Goal: Task Accomplishment & Management: Complete application form

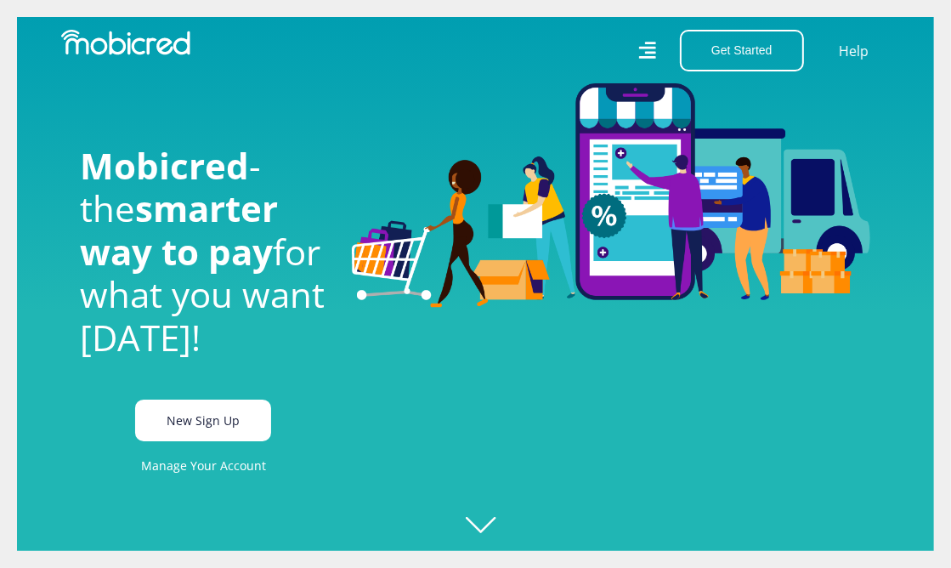
scroll to position [0, 1835]
click at [188, 430] on link "New Sign Up" at bounding box center [203, 420] width 136 height 42
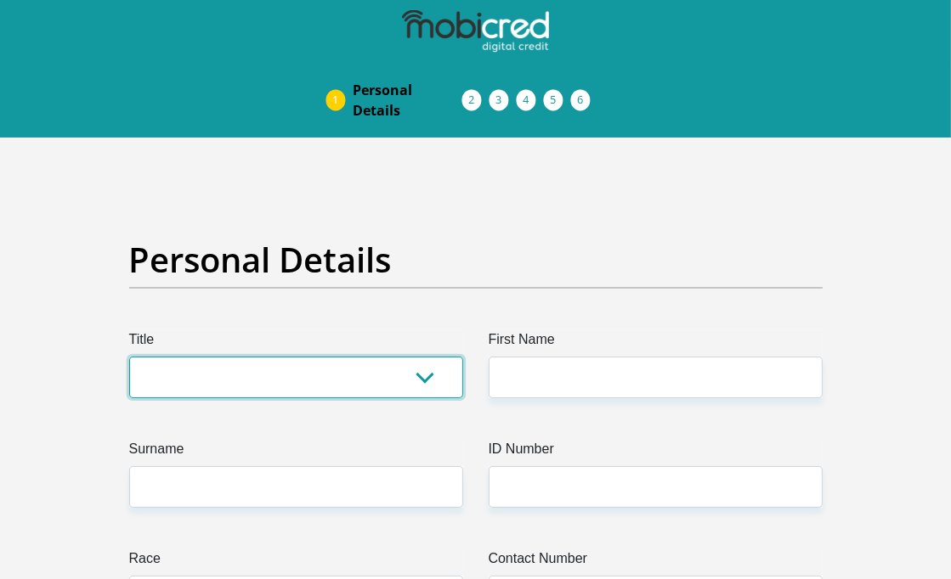
click at [238, 396] on select "Mr Ms Mrs Dr [PERSON_NAME]" at bounding box center [296, 378] width 334 height 42
click at [238, 379] on select "Mr Ms Mrs Dr [PERSON_NAME]" at bounding box center [296, 378] width 334 height 42
select select "Ms"
click at [129, 357] on select "Mr Ms Mrs Dr [PERSON_NAME]" at bounding box center [296, 378] width 334 height 42
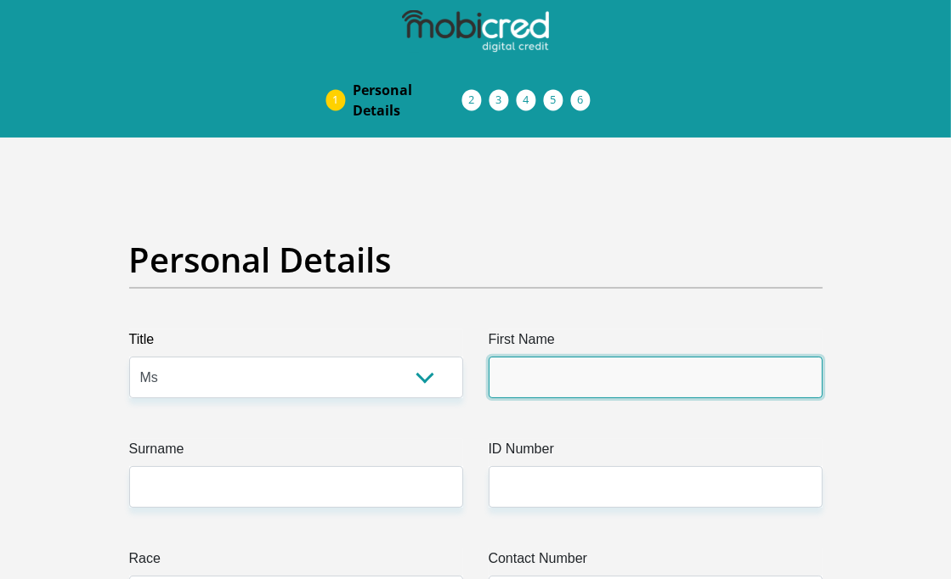
click at [572, 381] on input "First Name" at bounding box center [656, 378] width 334 height 42
type input "Lusanda"
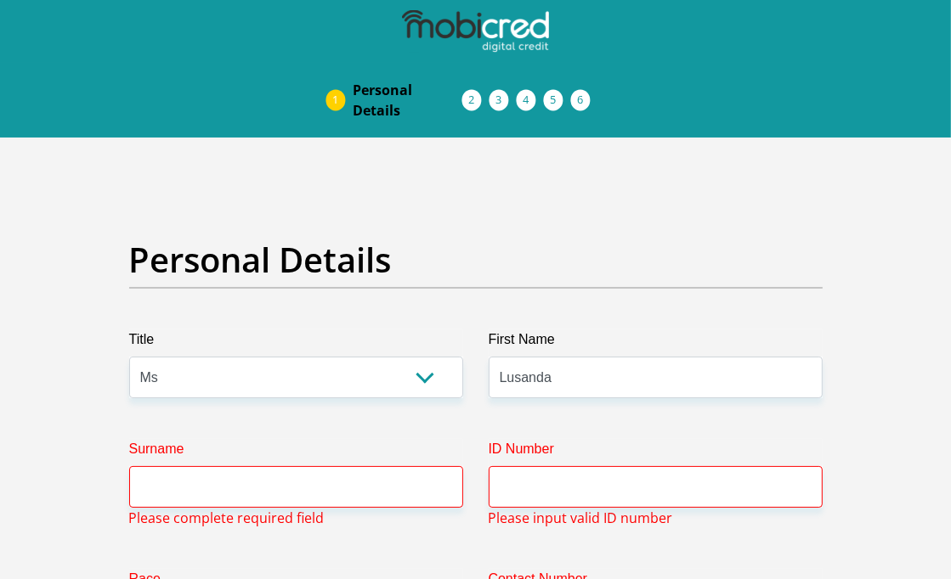
click at [310, 481] on input "Surname" at bounding box center [296, 487] width 334 height 42
click at [133, 569] on label "Race" at bounding box center [296, 582] width 334 height 27
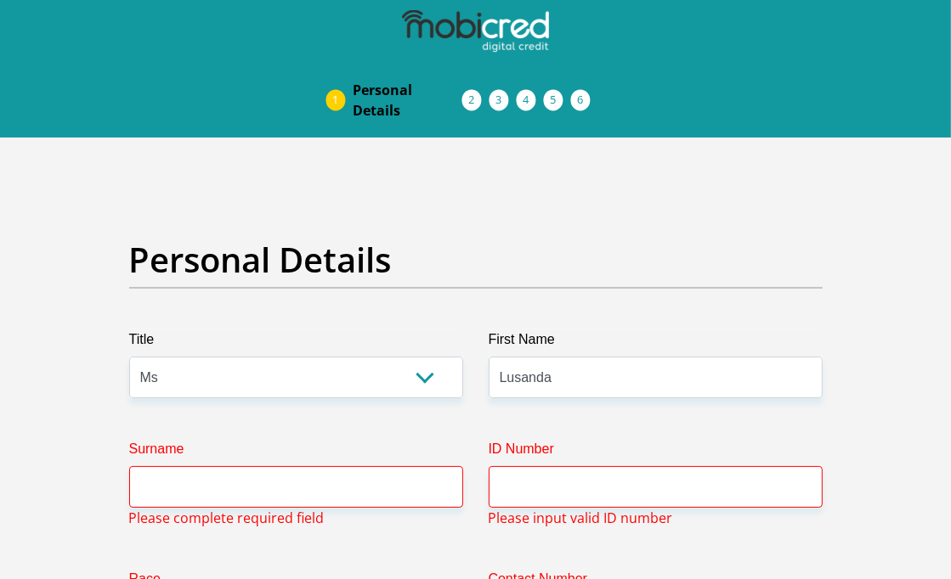
drag, startPoint x: 289, startPoint y: 488, endPoint x: 150, endPoint y: 490, distance: 138.5
drag, startPoint x: 150, startPoint y: 490, endPoint x: 308, endPoint y: 308, distance: 240.3
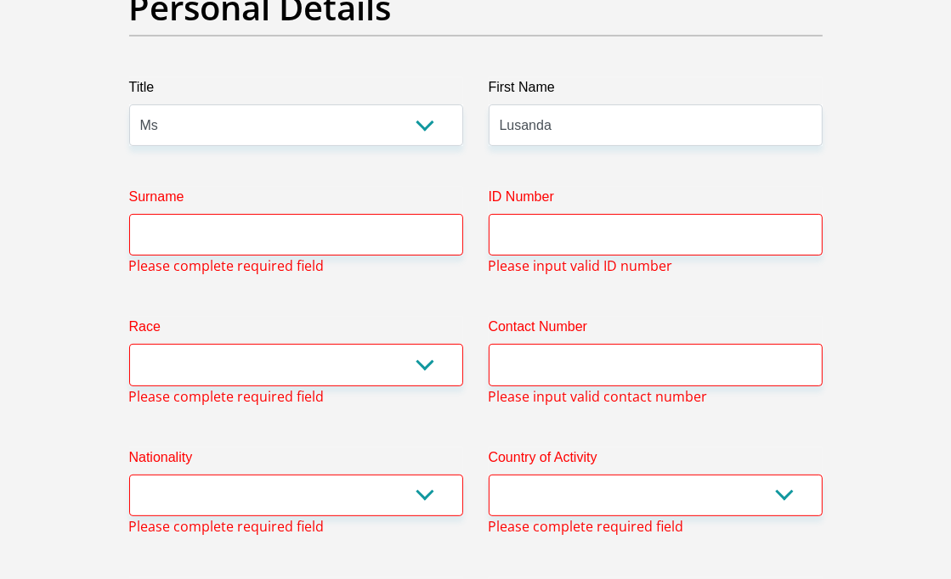
click at [293, 229] on input "Surname" at bounding box center [296, 235] width 334 height 42
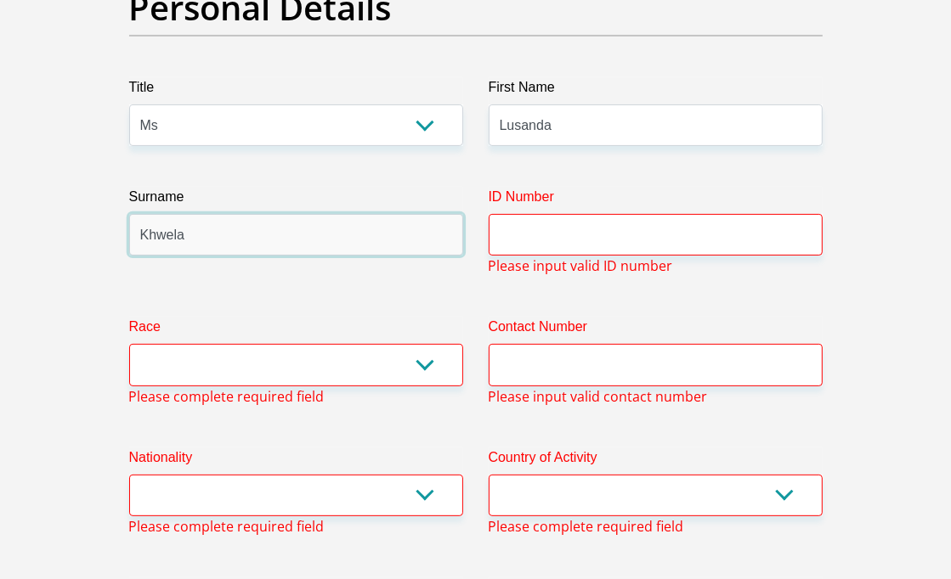
type input "Khwela"
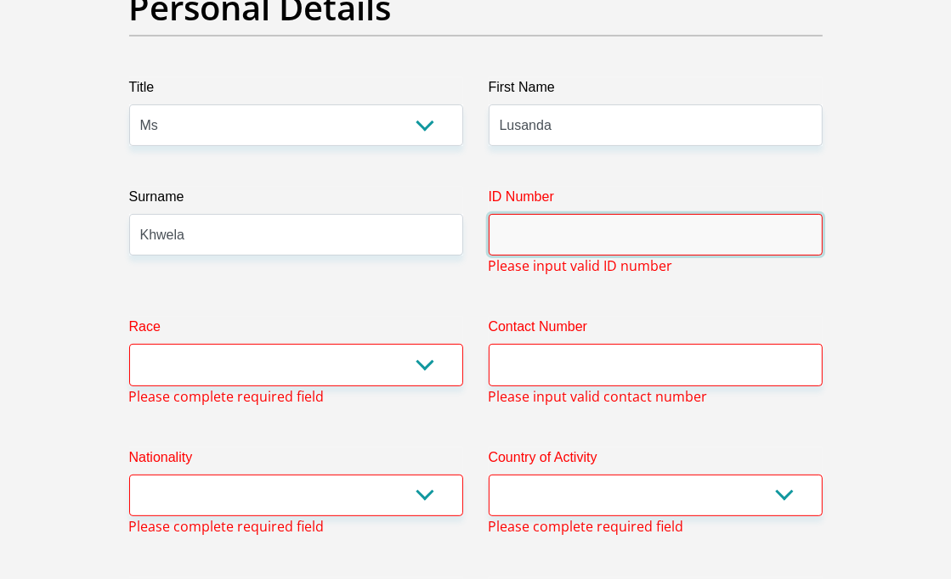
click at [545, 242] on input "ID Number" at bounding box center [656, 235] width 334 height 42
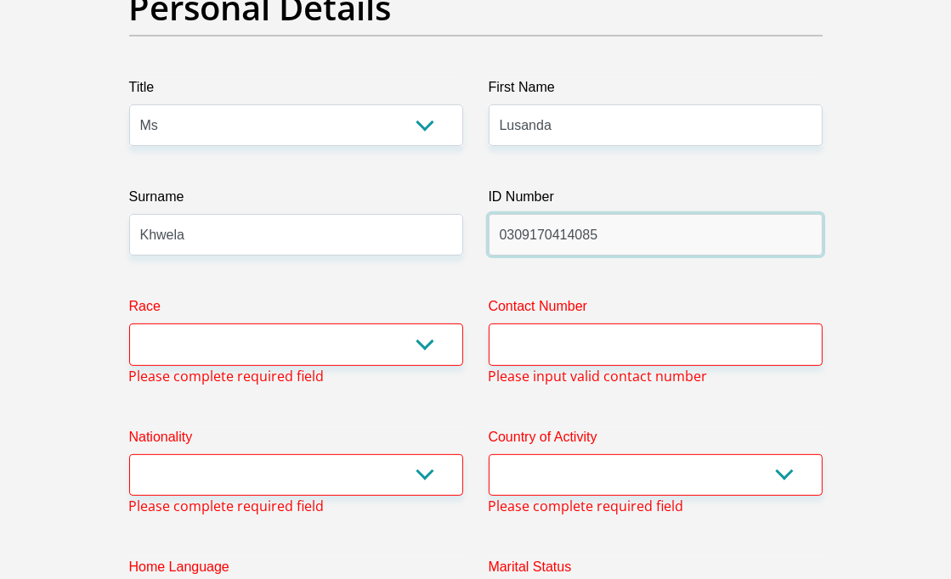
type input "0309170414085"
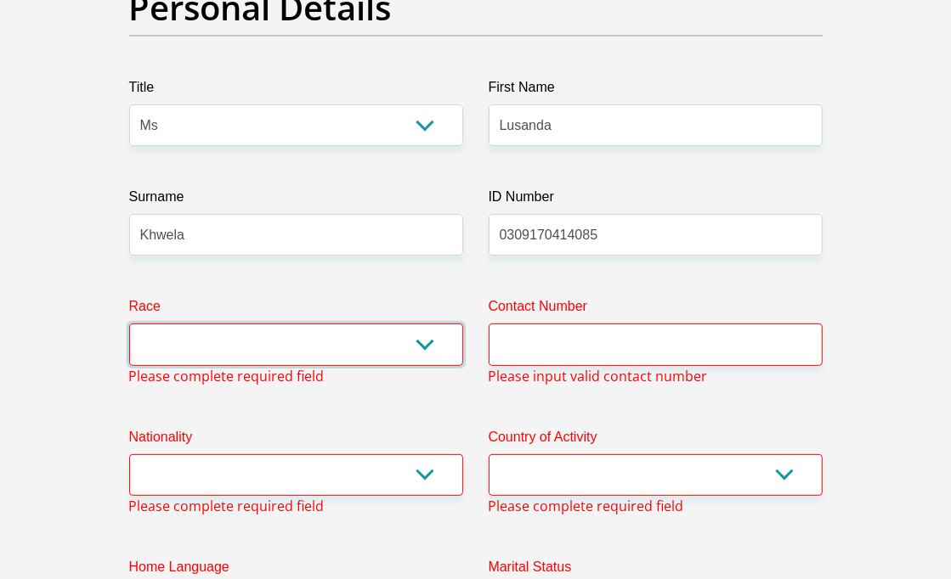
click at [412, 346] on select "Black Coloured Indian White Other" at bounding box center [296, 345] width 334 height 42
select select "1"
click at [129, 324] on select "Black Coloured Indian White Other" at bounding box center [296, 345] width 334 height 42
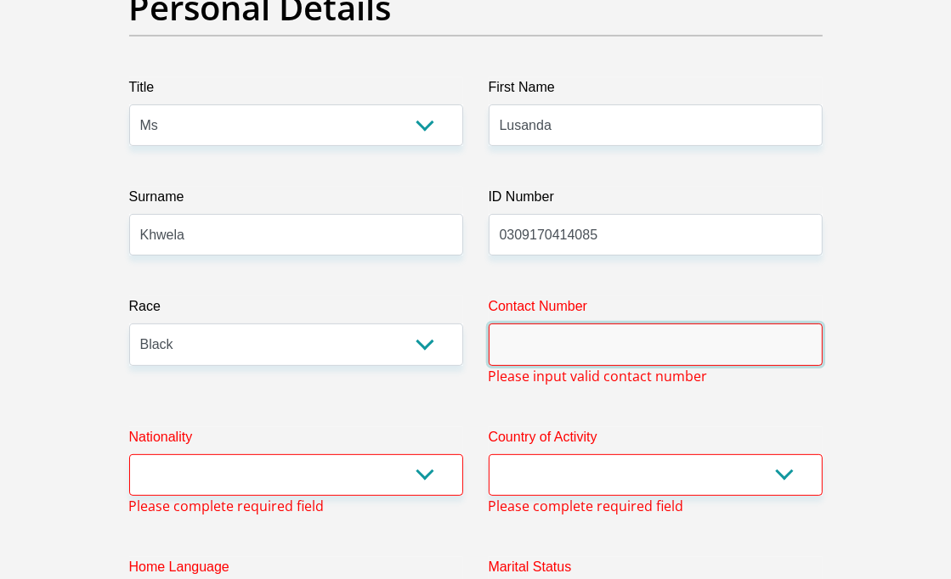
click at [543, 331] on input "Contact Number" at bounding box center [656, 345] width 334 height 42
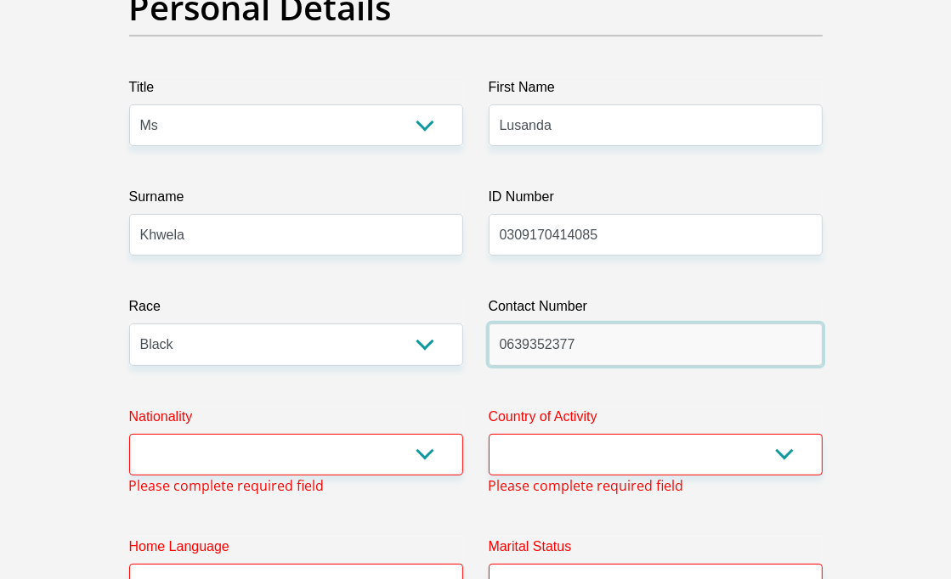
type input "0639352377"
click at [419, 450] on select "[GEOGRAPHIC_DATA] [GEOGRAPHIC_DATA] [GEOGRAPHIC_DATA] [GEOGRAPHIC_DATA] [GEOGRA…" at bounding box center [296, 455] width 334 height 42
select select "ZAF"
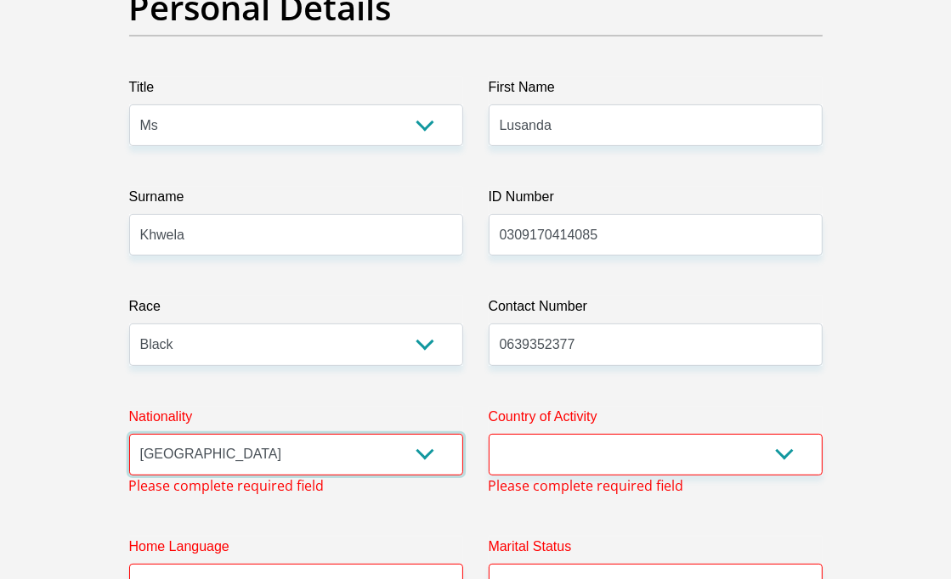
click at [129, 434] on select "[GEOGRAPHIC_DATA] [GEOGRAPHIC_DATA] [GEOGRAPHIC_DATA] [GEOGRAPHIC_DATA] [GEOGRA…" at bounding box center [296, 455] width 334 height 42
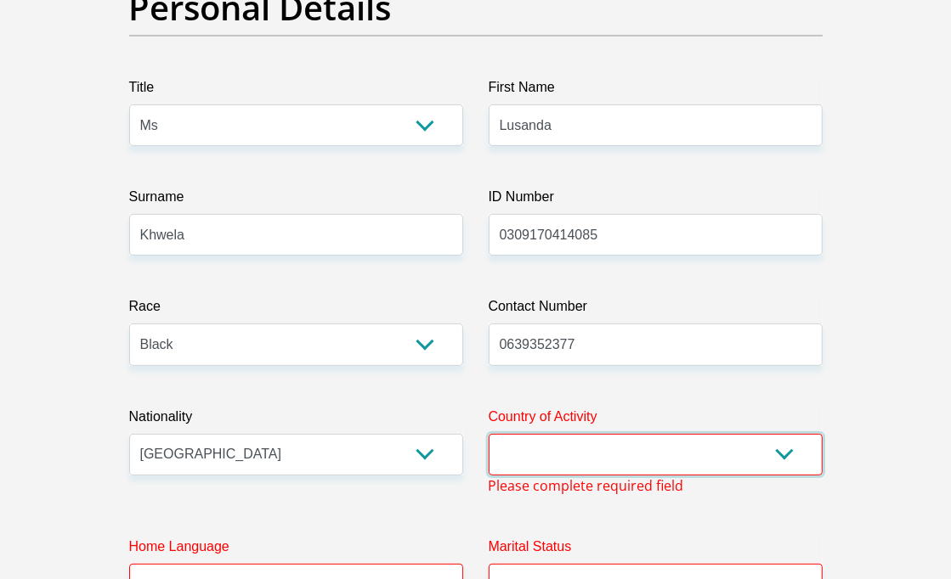
click at [592, 457] on select "[GEOGRAPHIC_DATA] [GEOGRAPHIC_DATA] [GEOGRAPHIC_DATA] [GEOGRAPHIC_DATA] [GEOGRA…" at bounding box center [656, 455] width 334 height 42
select select "ZAF"
click at [489, 434] on select "[GEOGRAPHIC_DATA] [GEOGRAPHIC_DATA] [GEOGRAPHIC_DATA] [GEOGRAPHIC_DATA] [GEOGRA…" at bounding box center [656, 455] width 334 height 42
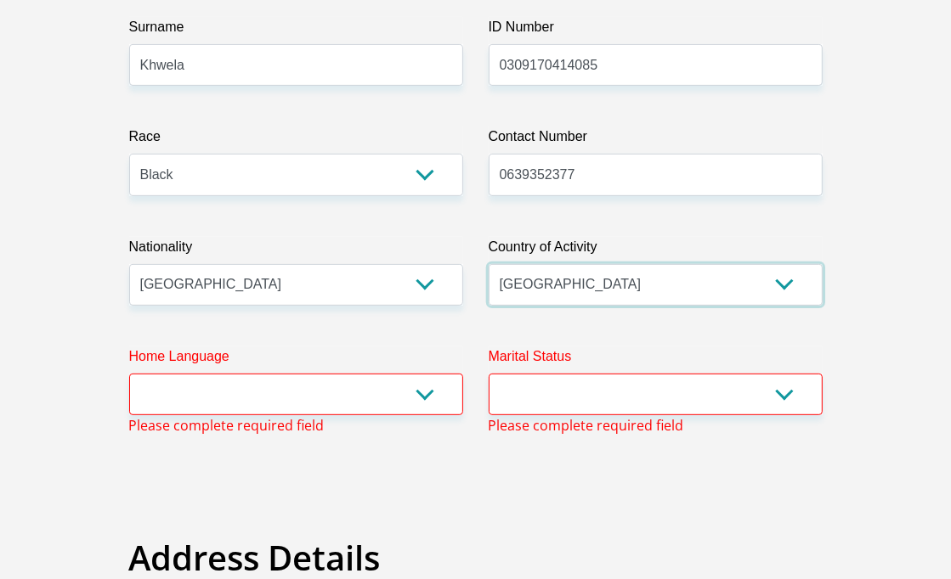
scroll to position [471, 0]
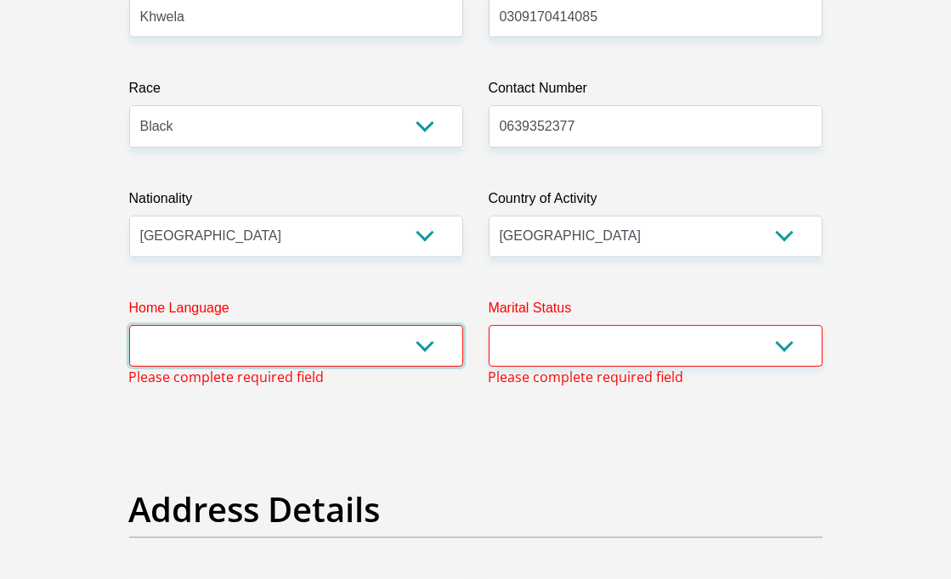
click at [374, 352] on select "Afrikaans English Sepedi South Ndebele Southern Sotho Swati Tsonga Tswana Venda…" at bounding box center [296, 346] width 334 height 42
select select "eng"
click at [129, 325] on select "Afrikaans English Sepedi South Ndebele Southern Sotho Swati Tsonga Tswana Venda…" at bounding box center [296, 346] width 334 height 42
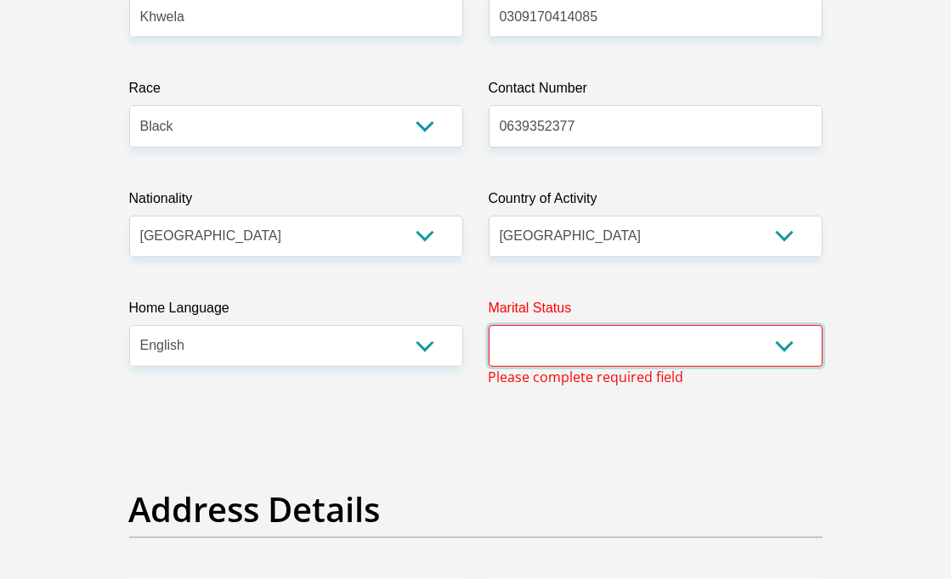
click at [512, 342] on select "Married ANC Single Divorced Widowed Married COP or Customary Law" at bounding box center [656, 346] width 334 height 42
select select "2"
click at [489, 325] on select "Married ANC Single Divorced Widowed Married COP or Customary Law" at bounding box center [656, 346] width 334 height 42
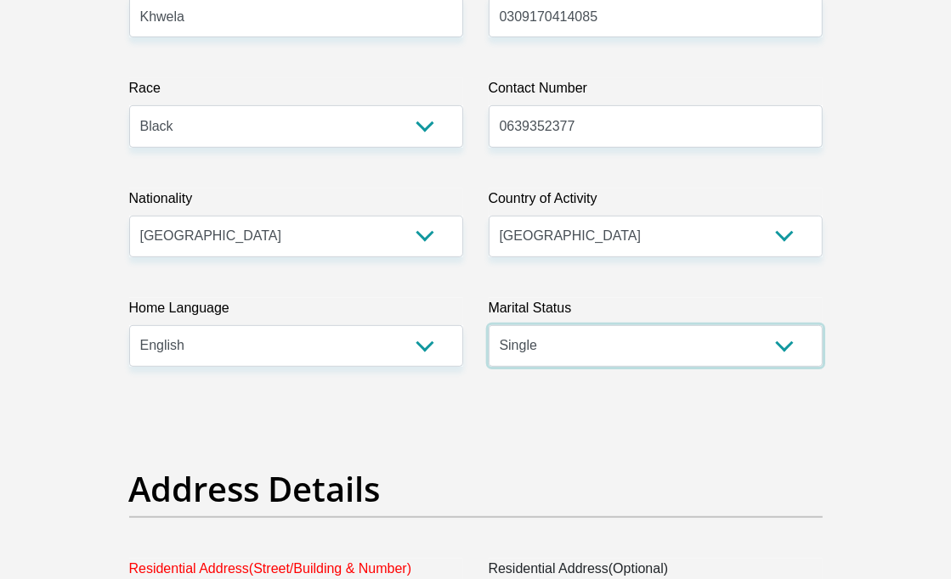
scroll to position [739, 0]
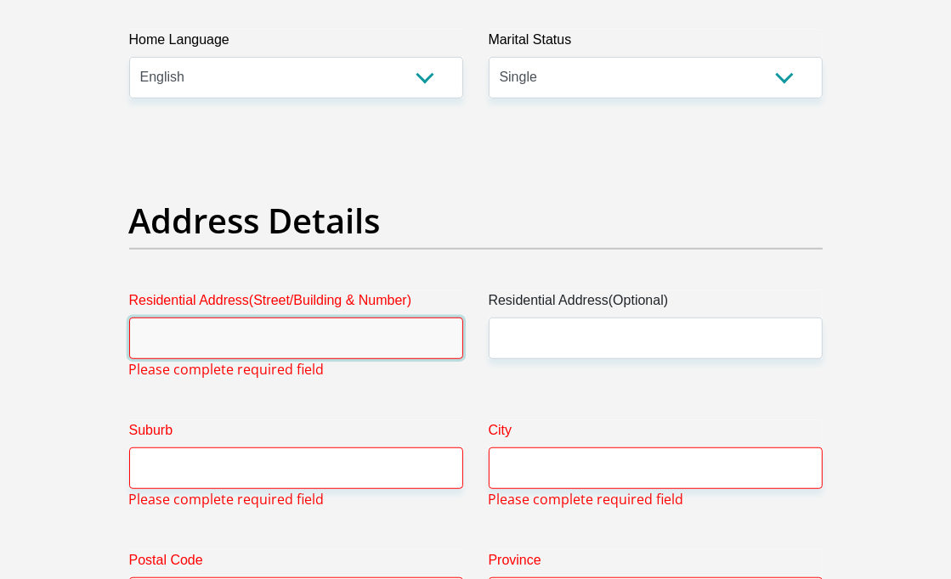
click at [330, 348] on input "Residential Address(Street/Building & Number)" at bounding box center [296, 339] width 334 height 42
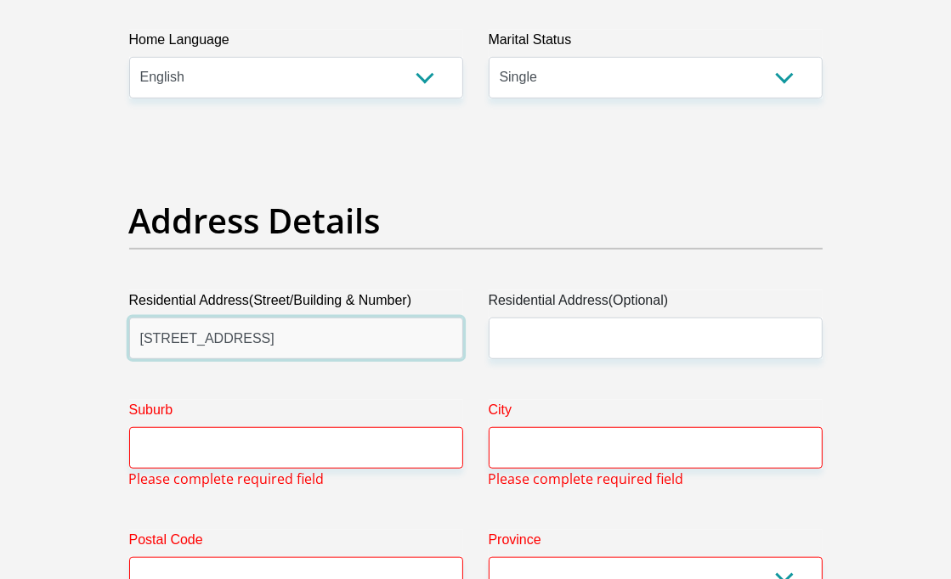
type input "[STREET_ADDRESS]"
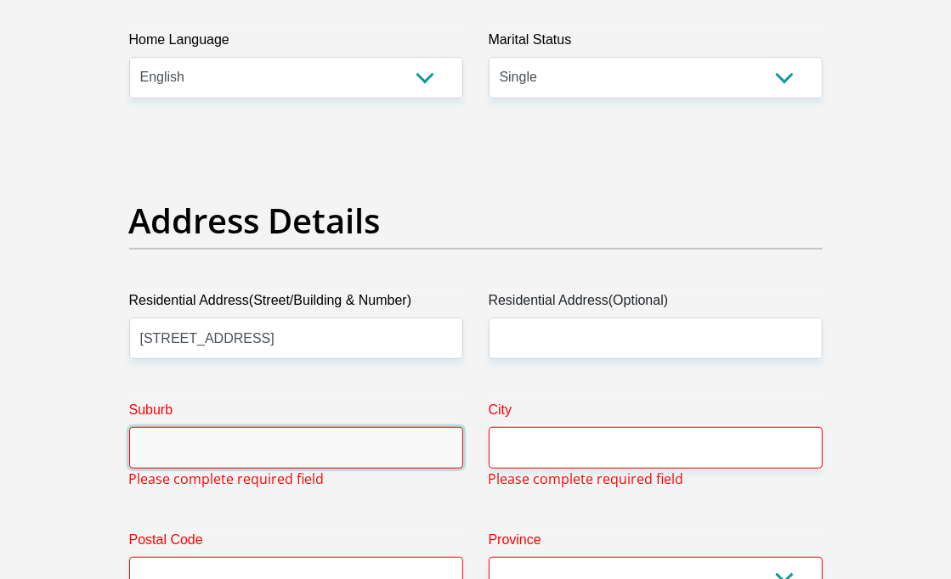
click at [303, 462] on input "Suburb" at bounding box center [296, 448] width 334 height 42
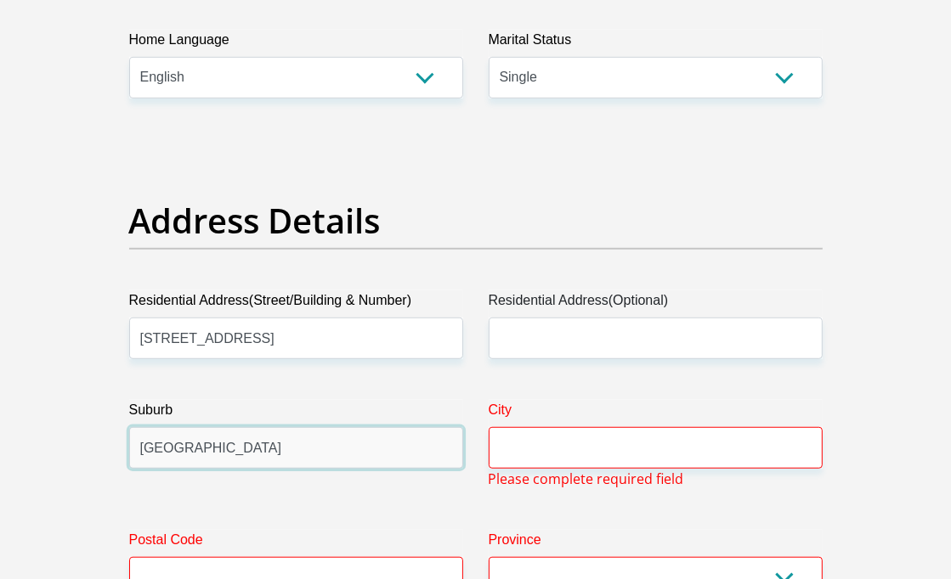
type input "[GEOGRAPHIC_DATA]"
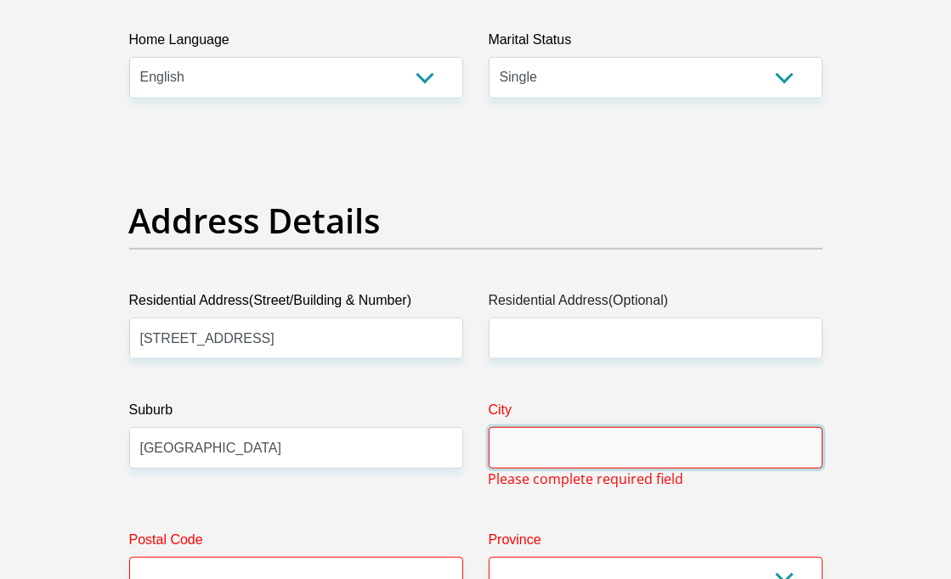
click at [539, 447] on input "City" at bounding box center [656, 448] width 334 height 42
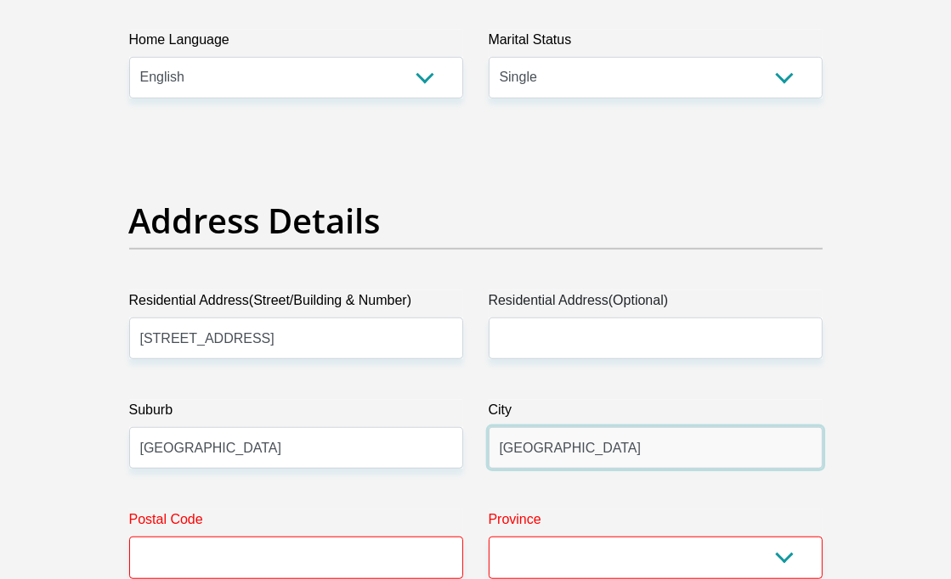
type input "[GEOGRAPHIC_DATA]"
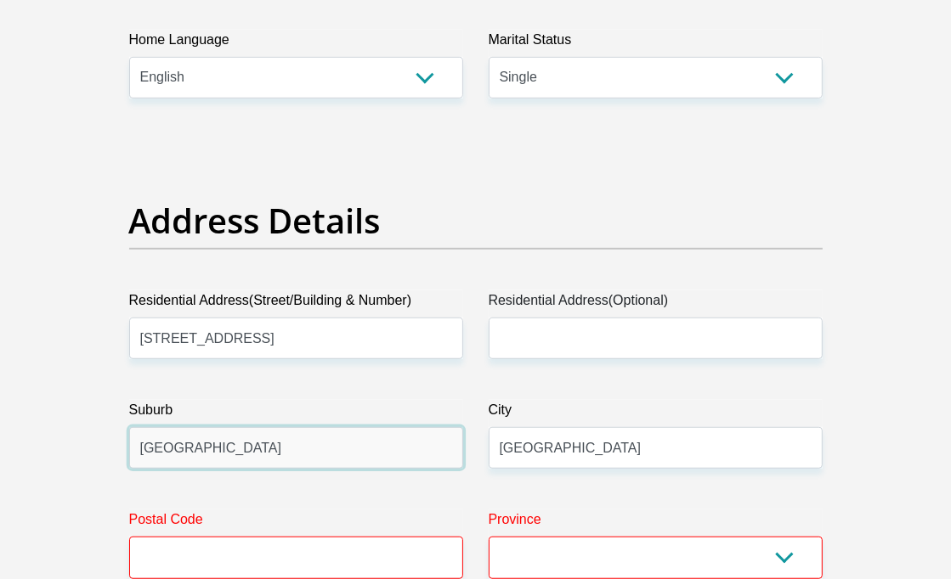
click at [363, 453] on input "[GEOGRAPHIC_DATA]" at bounding box center [296, 448] width 334 height 42
type input "D"
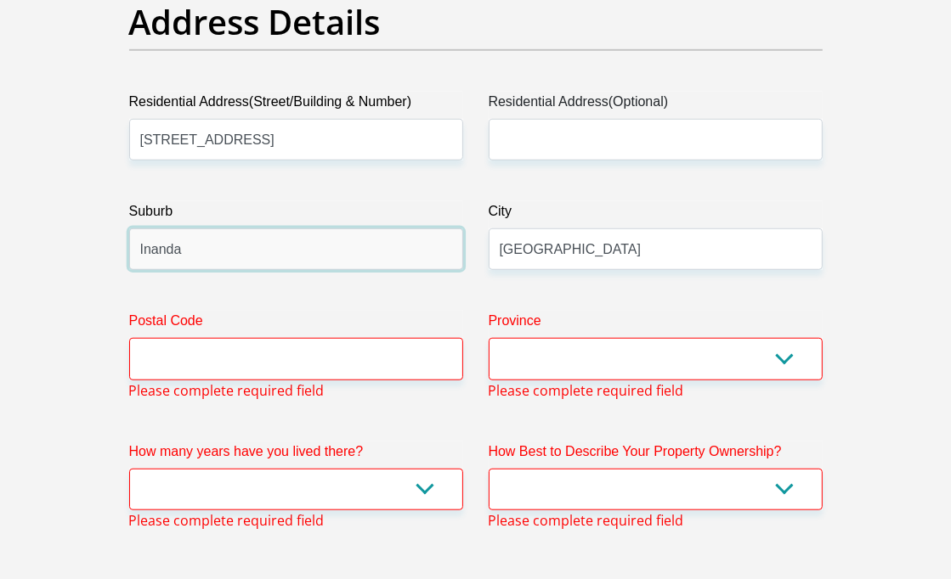
scroll to position [945, 0]
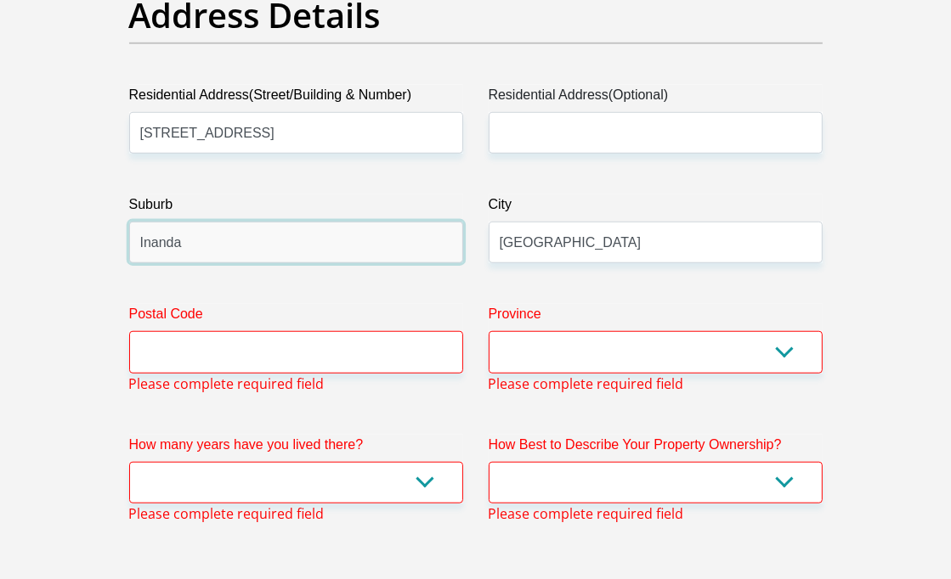
type input "Inanda"
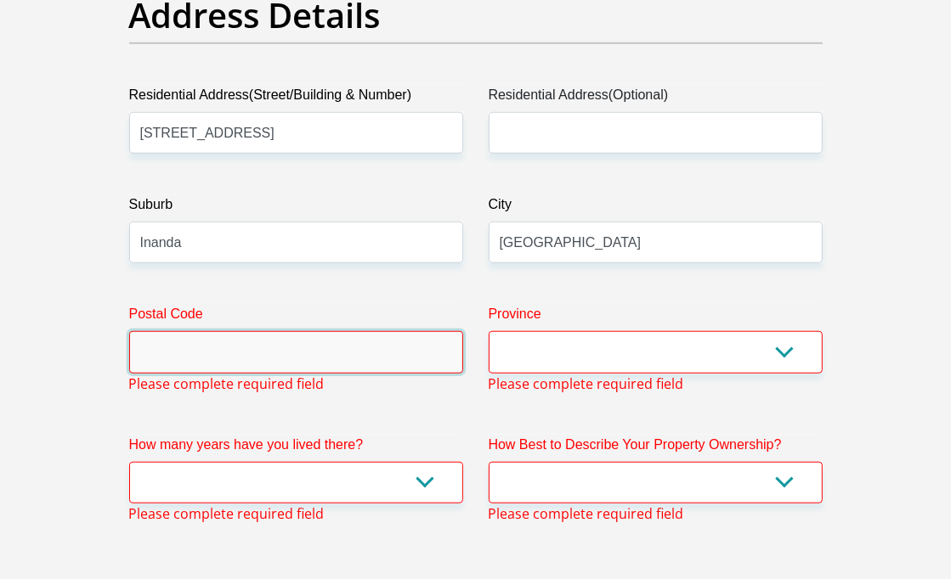
click at [336, 342] on input "Postal Code" at bounding box center [296, 352] width 334 height 42
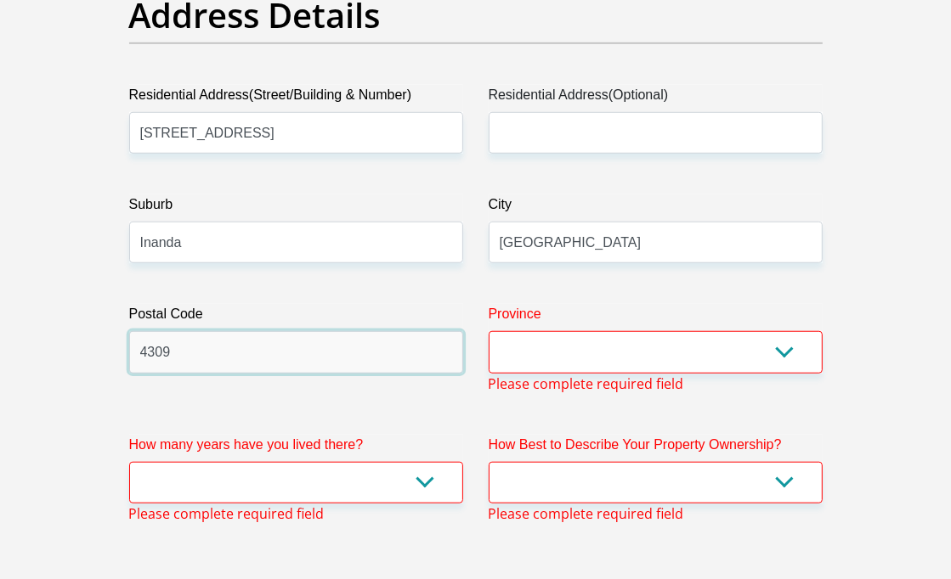
type input "4309"
click at [565, 340] on select "Eastern Cape Free State [GEOGRAPHIC_DATA] [GEOGRAPHIC_DATA][DATE] [GEOGRAPHIC_D…" at bounding box center [656, 352] width 334 height 42
select select "[GEOGRAPHIC_DATA][DATE]"
click at [489, 331] on select "Eastern Cape Free State [GEOGRAPHIC_DATA] [GEOGRAPHIC_DATA][DATE] [GEOGRAPHIC_D…" at bounding box center [656, 352] width 334 height 42
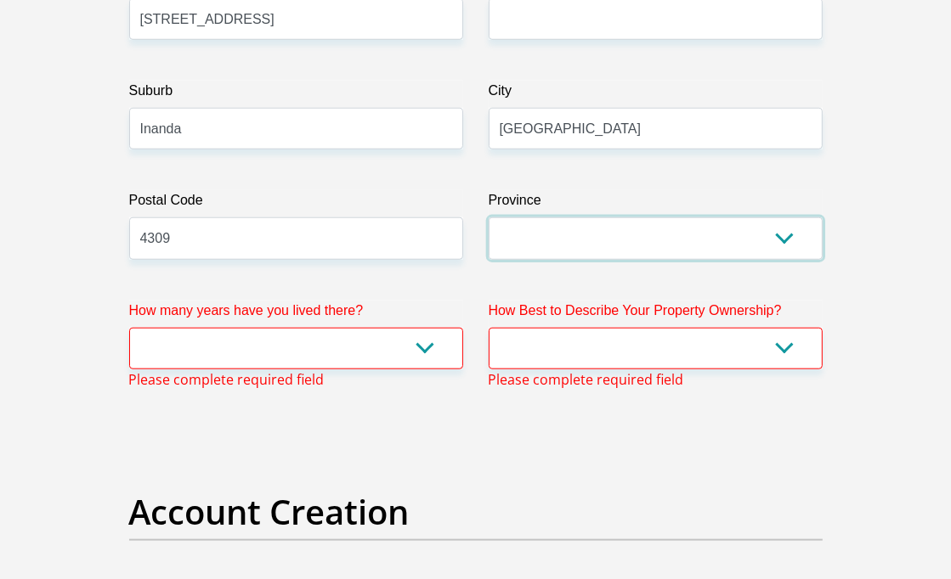
scroll to position [1126, 0]
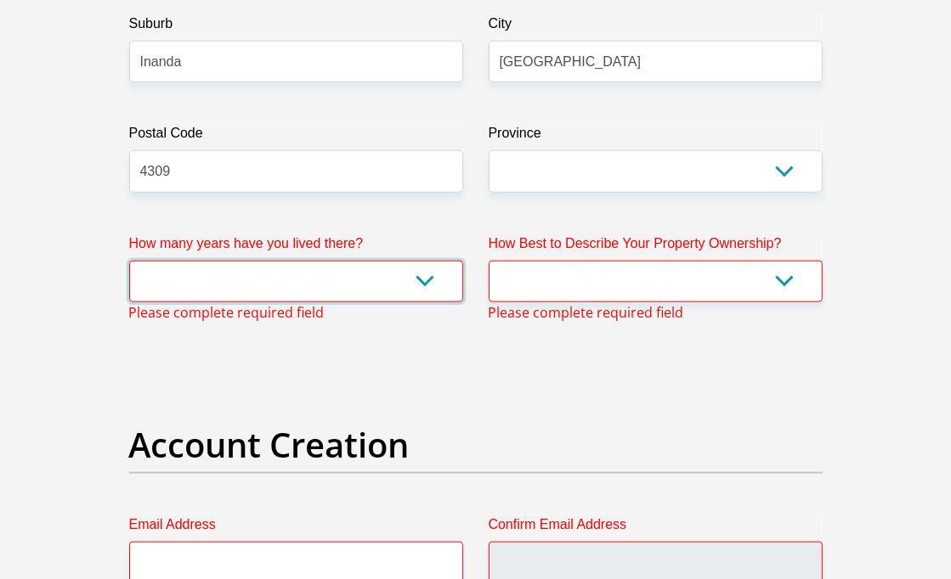
click at [374, 266] on select "less than 1 year 1-3 years 3-5 years 5+ years" at bounding box center [296, 282] width 334 height 42
select select "5"
click at [129, 261] on select "less than 1 year 1-3 years 3-5 years 5+ years" at bounding box center [296, 282] width 334 height 42
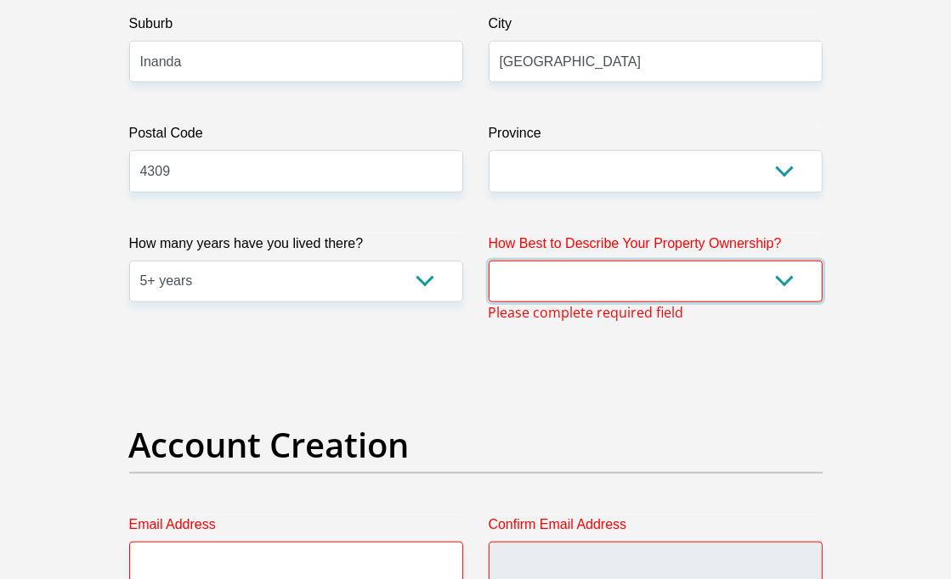
click at [510, 285] on select "Owned Rented Family Owned Company Dwelling" at bounding box center [656, 282] width 334 height 42
select select "parents"
click at [489, 261] on select "Owned Rented Family Owned Company Dwelling" at bounding box center [656, 282] width 334 height 42
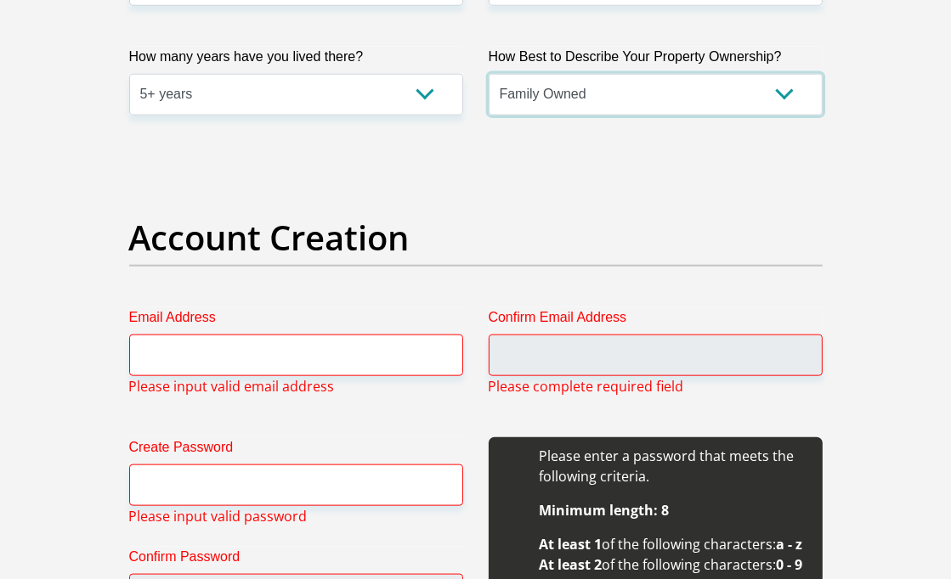
scroll to position [1408, 0]
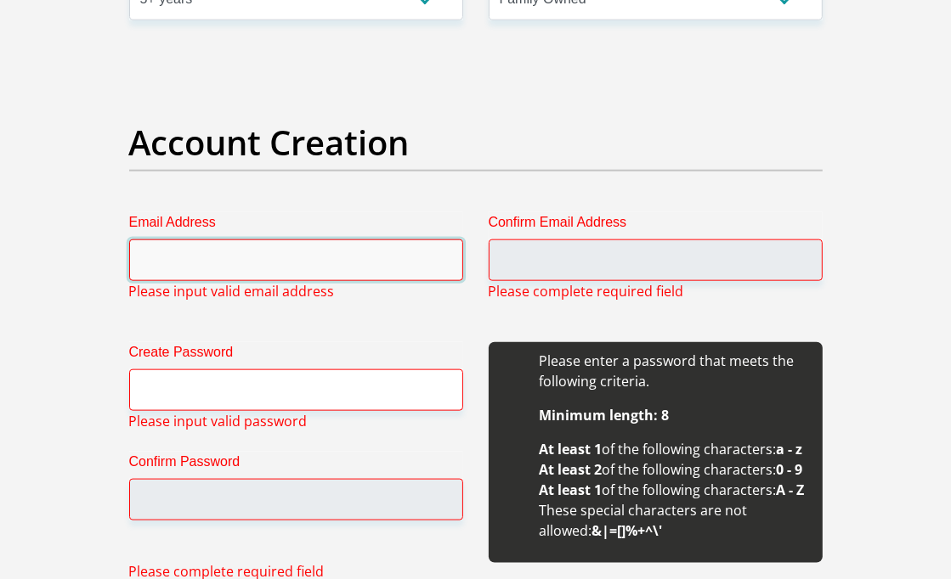
click at [324, 263] on input "Email Address" at bounding box center [296, 261] width 334 height 42
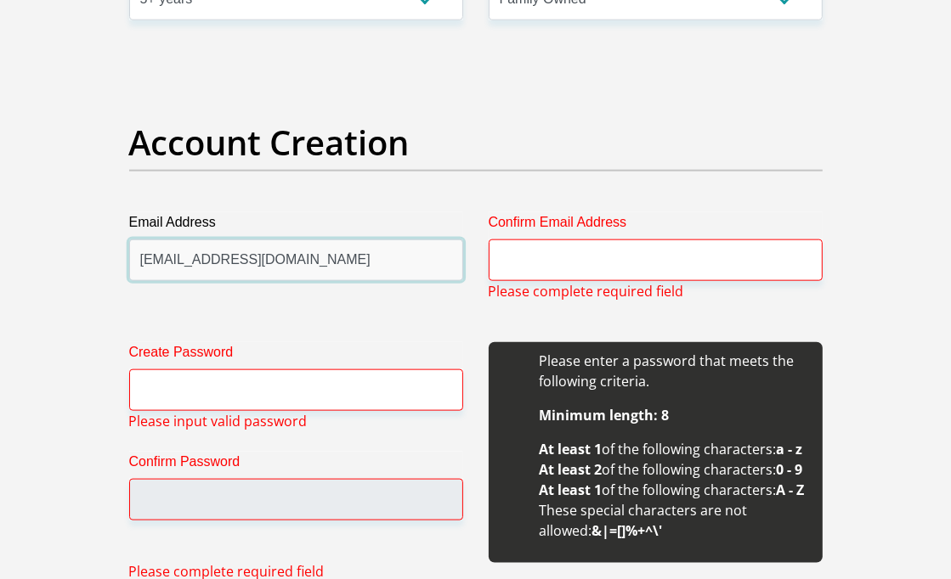
type input "[EMAIL_ADDRESS][DOMAIN_NAME]"
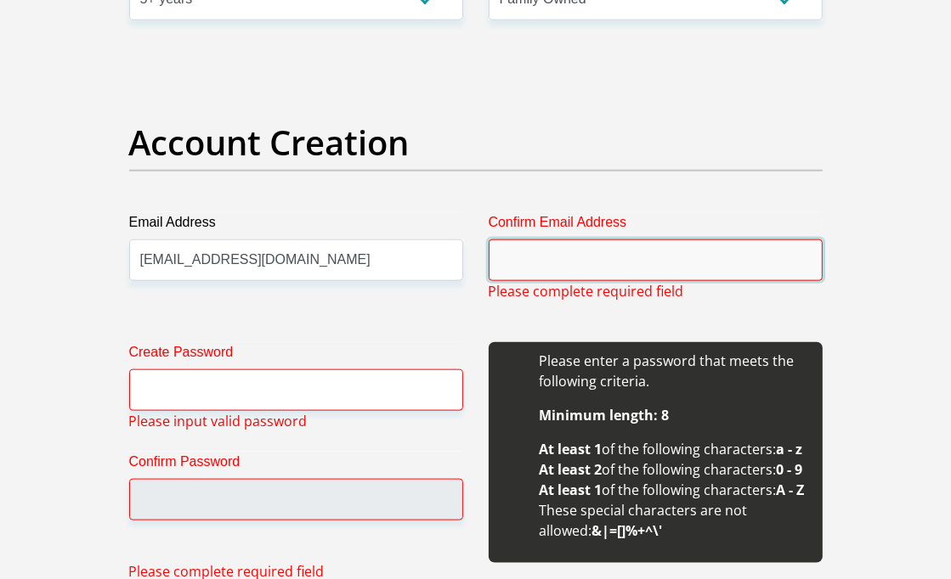
click at [522, 253] on input "Confirm Email Address" at bounding box center [656, 261] width 334 height 42
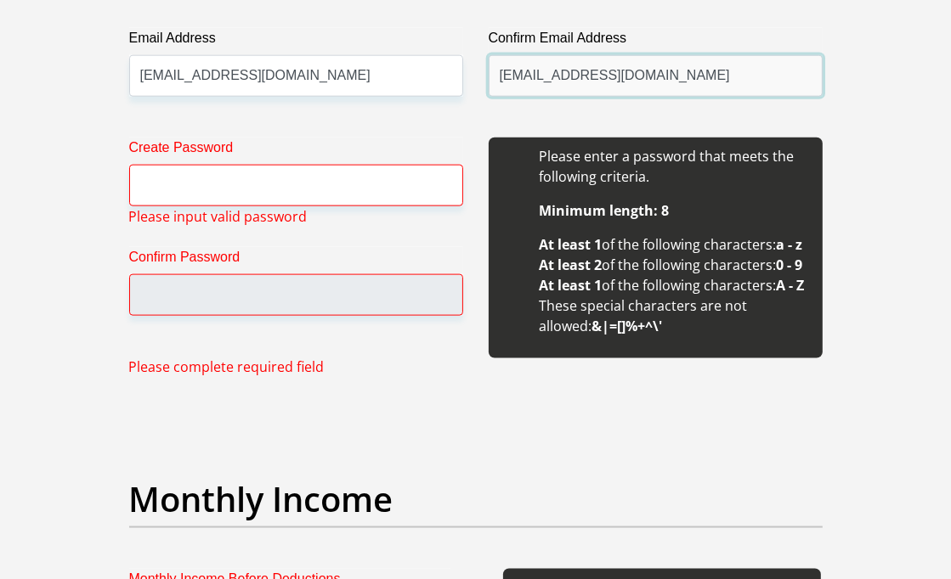
scroll to position [1594, 0]
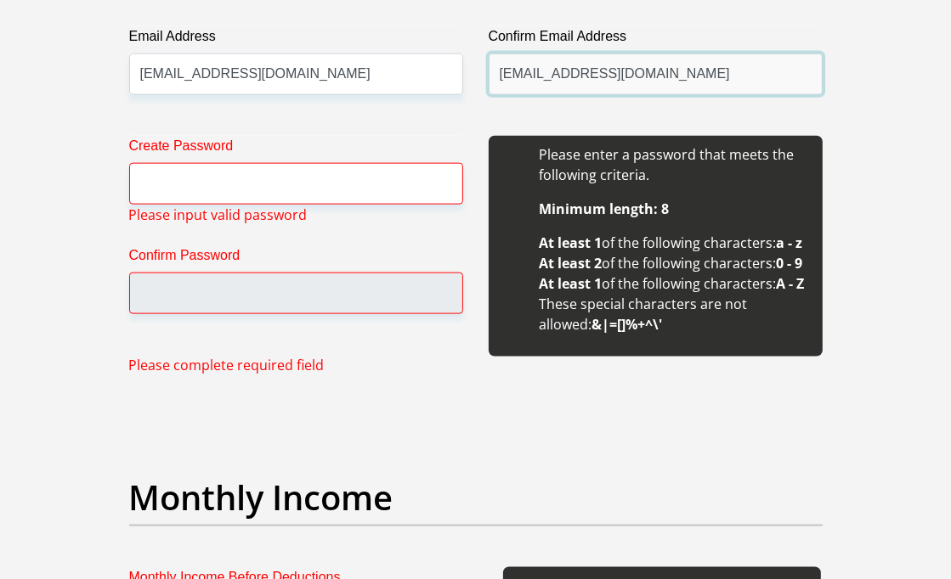
type input "[EMAIL_ADDRESS][DOMAIN_NAME]"
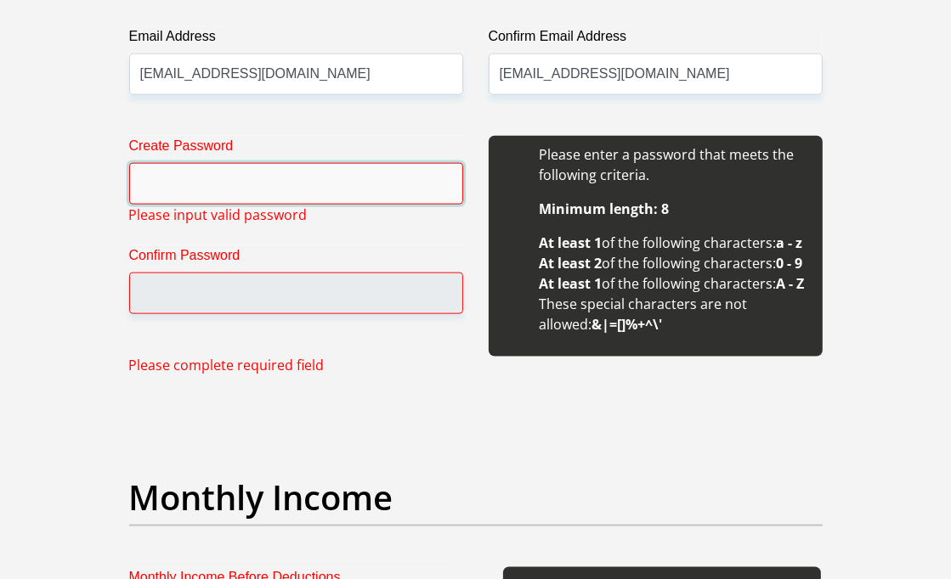
click at [347, 195] on input "Create Password" at bounding box center [296, 184] width 334 height 42
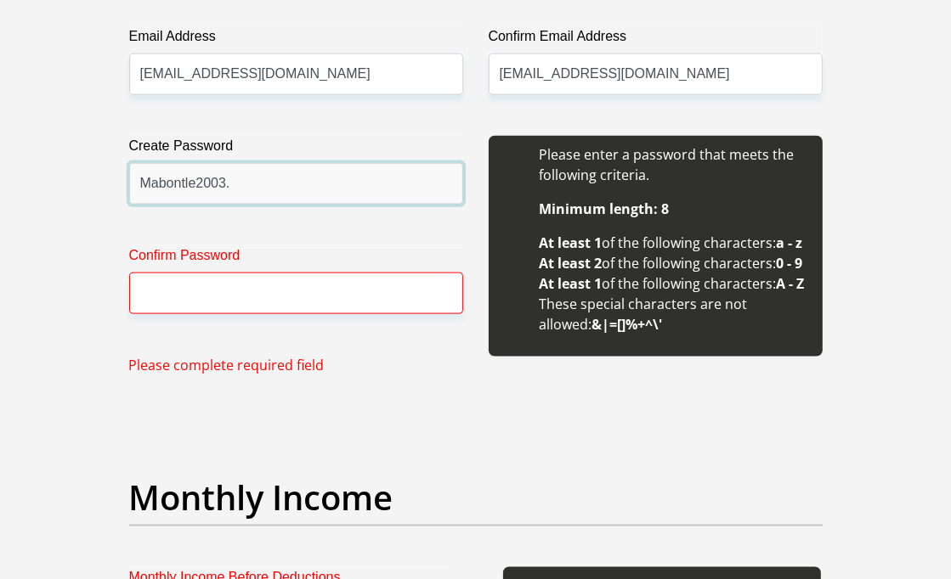
type input "Mabontle2003."
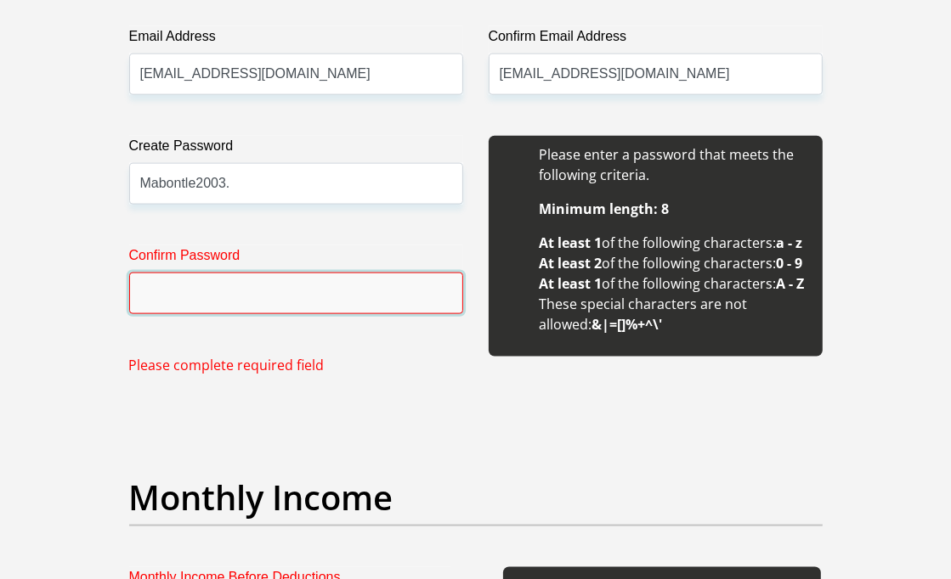
click at [321, 287] on input "Confirm Password" at bounding box center [296, 294] width 334 height 42
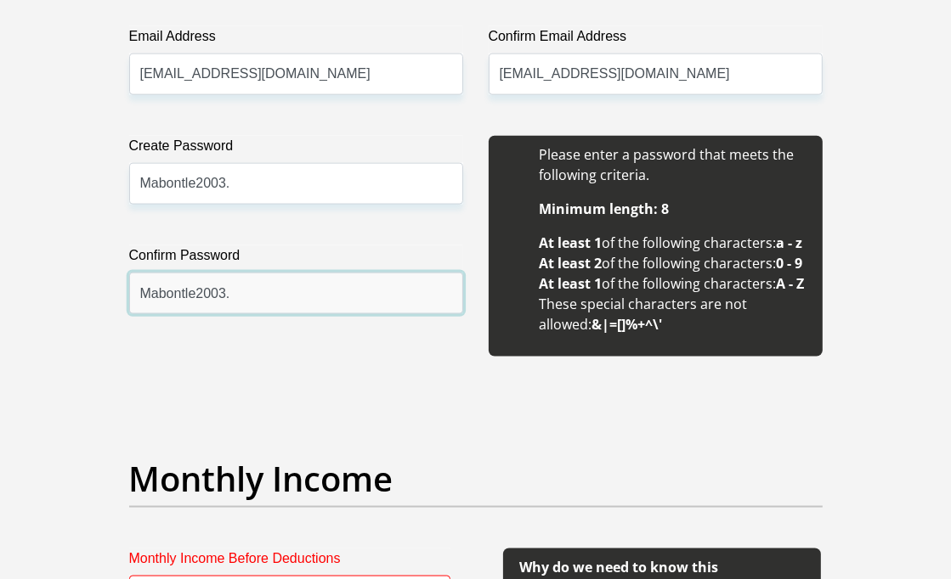
type input "Mabontle2003."
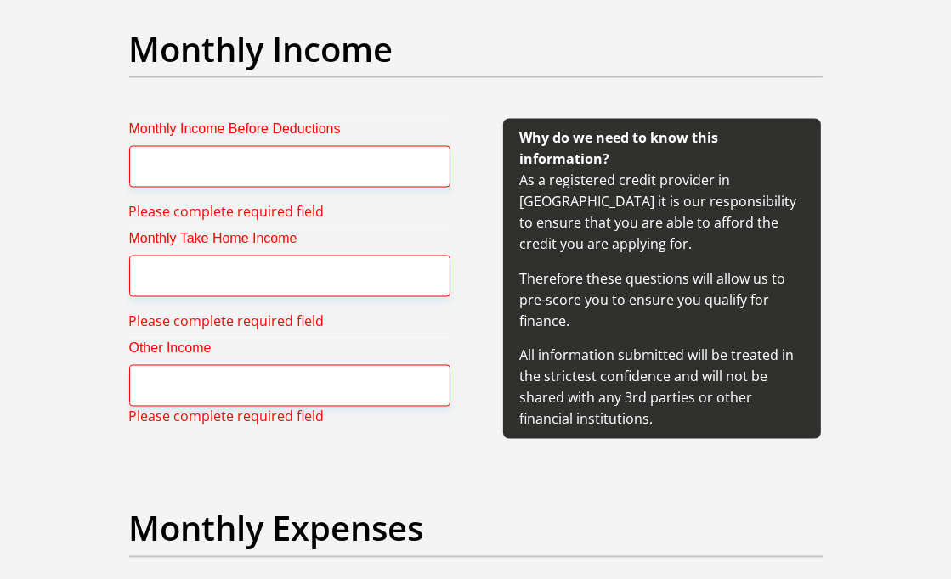
scroll to position [2030, 0]
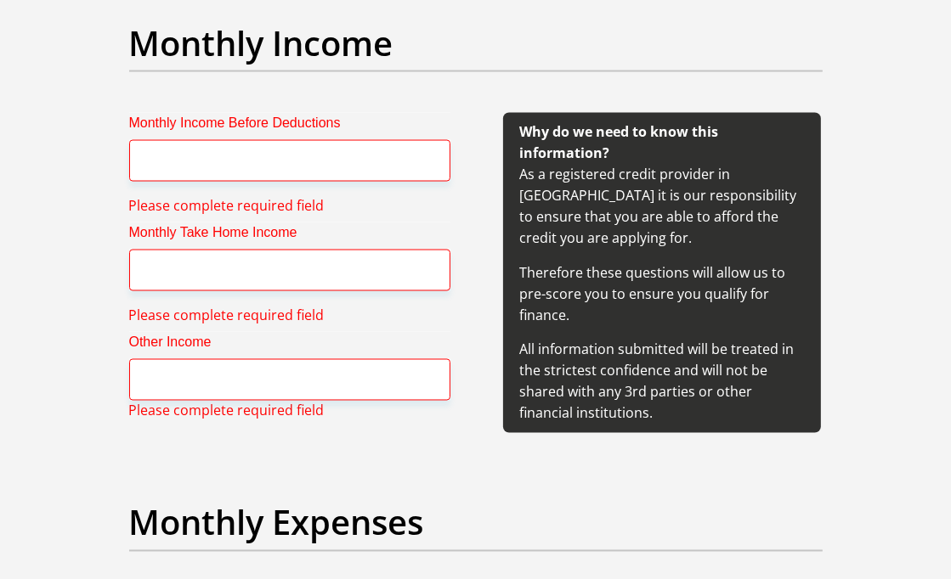
click at [296, 246] on div "Monthly Income Before Deductions Please complete required field Monthly Take Ho…" at bounding box center [290, 278] width 372 height 330
click at [292, 182] on input "Monthly Income Before Deductions" at bounding box center [289, 161] width 321 height 42
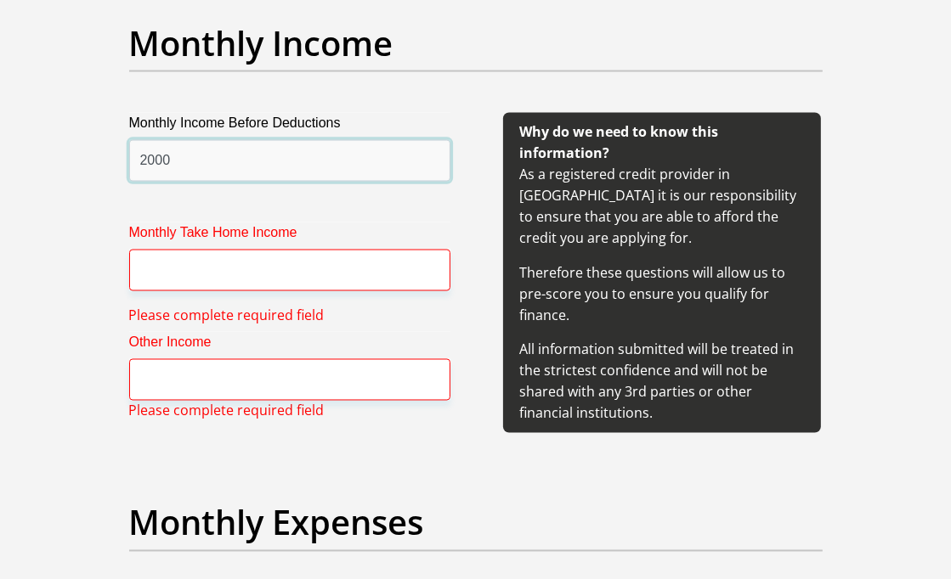
type input "2000"
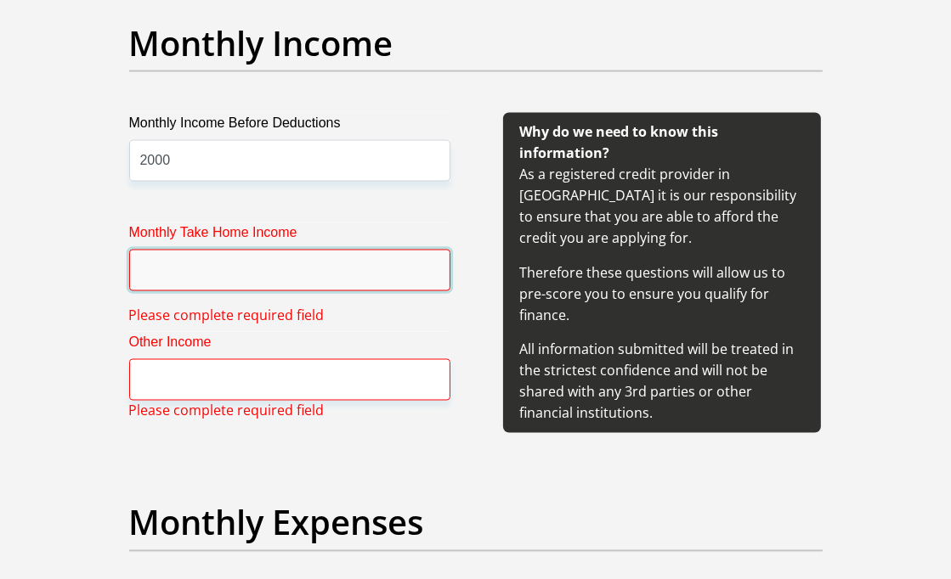
click at [202, 291] on input "Monthly Take Home Income" at bounding box center [289, 271] width 321 height 42
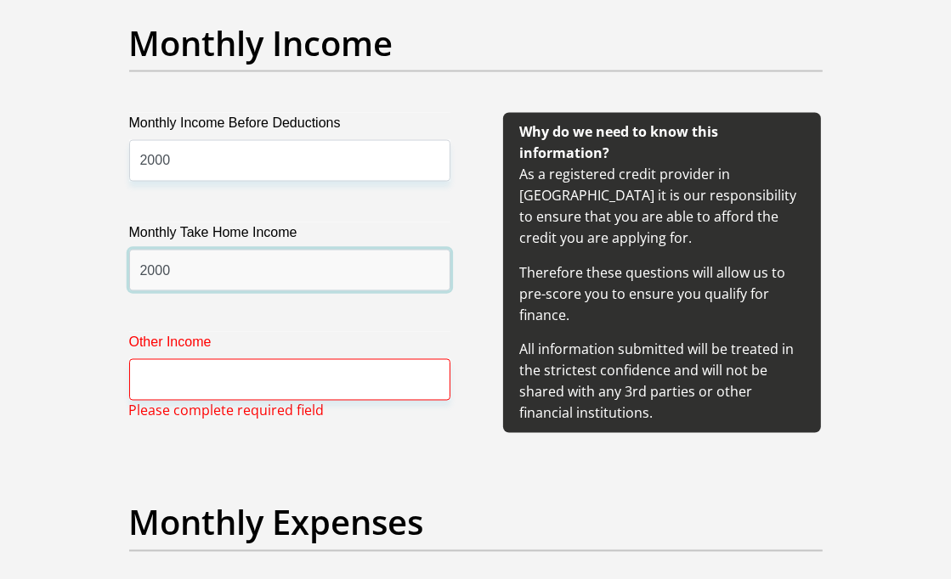
type input "2000"
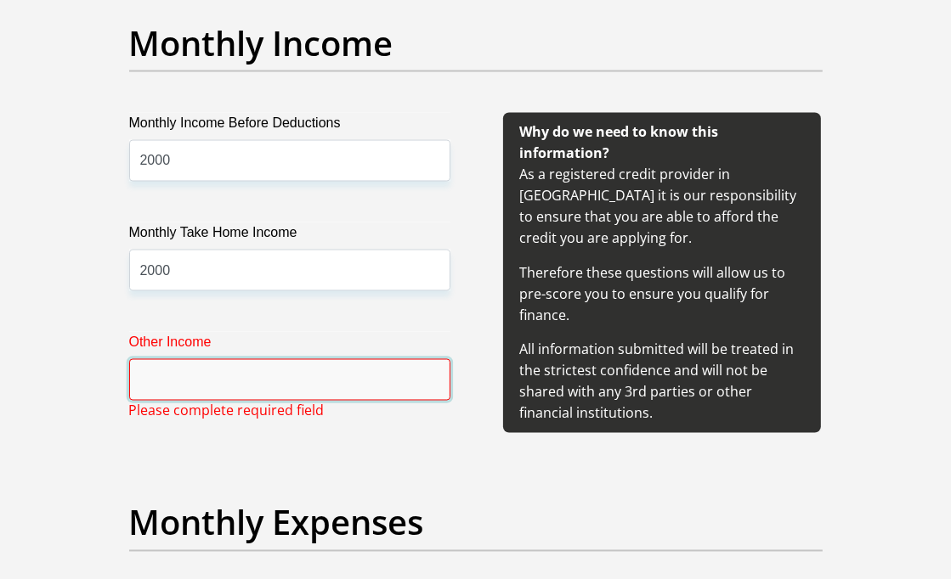
click at [178, 401] on input "Other Income" at bounding box center [289, 380] width 321 height 42
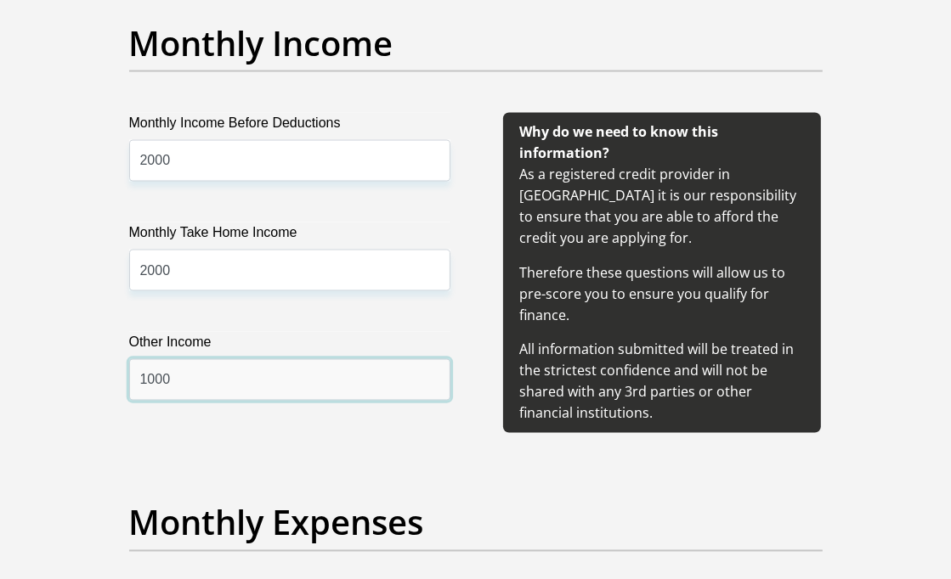
type input "1000"
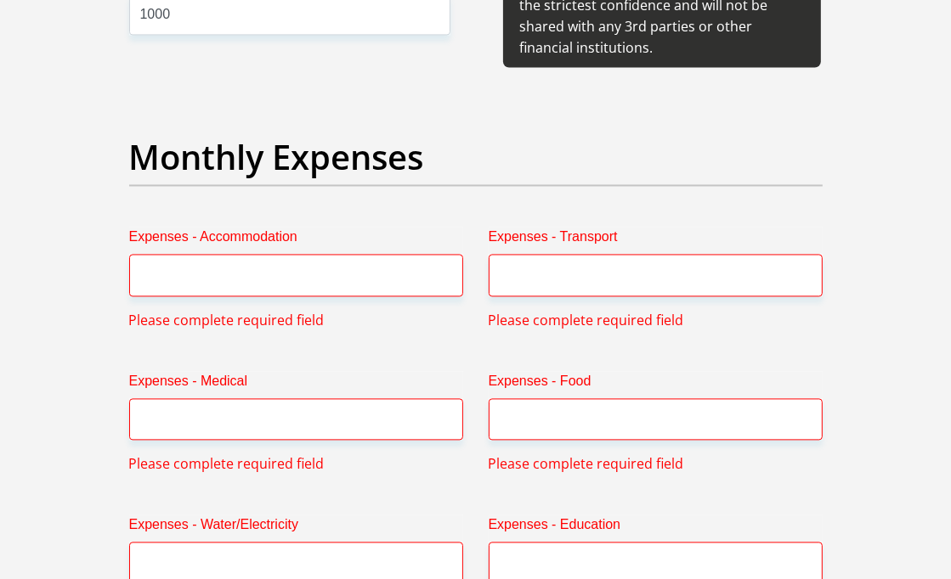
scroll to position [2404, 0]
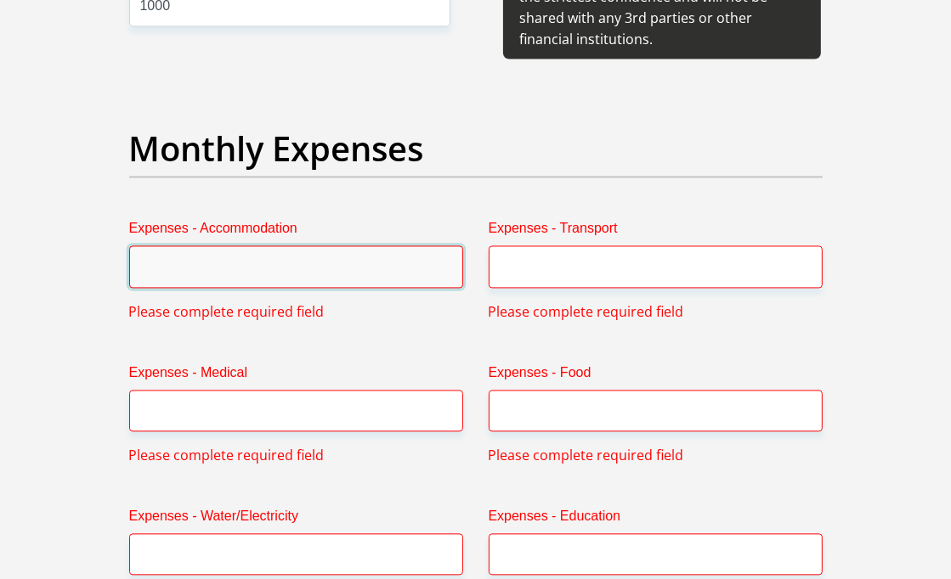
click at [231, 287] on input "Expenses - Accommodation" at bounding box center [296, 267] width 334 height 42
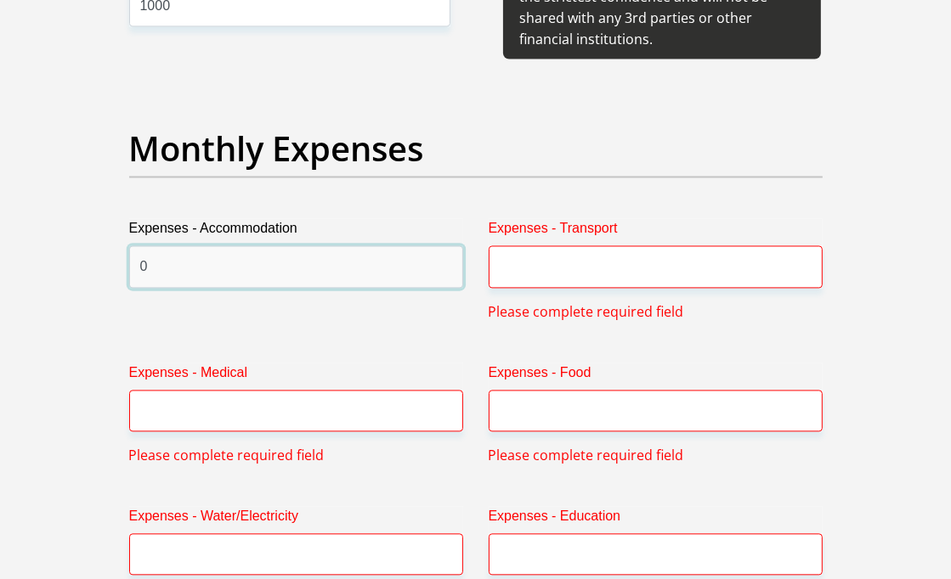
type input "0"
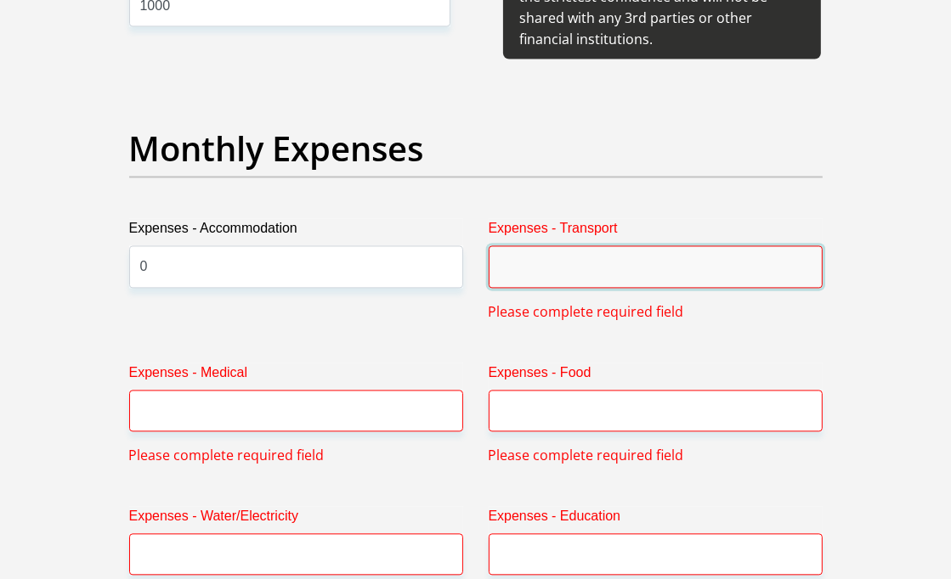
click at [589, 287] on input "Expenses - Transport" at bounding box center [656, 267] width 334 height 42
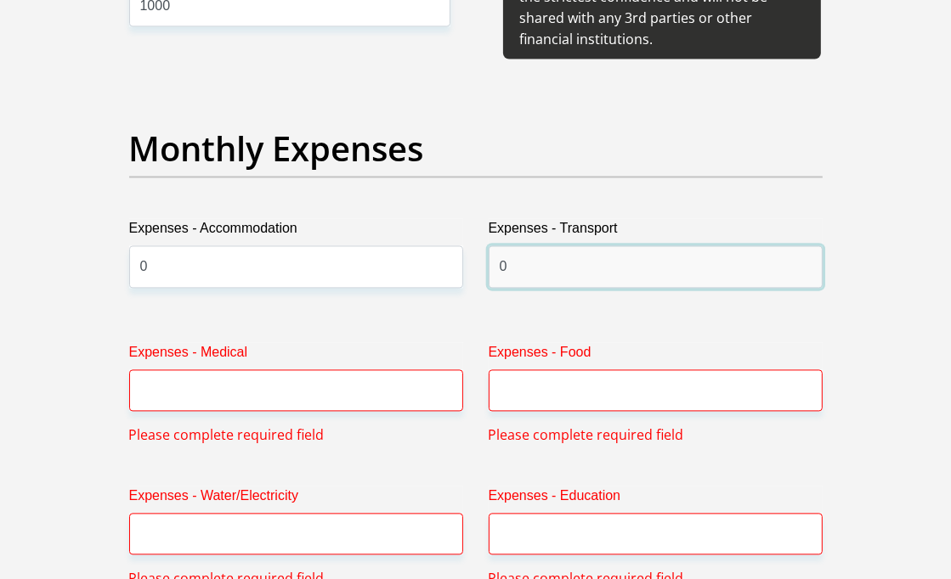
type input "0"
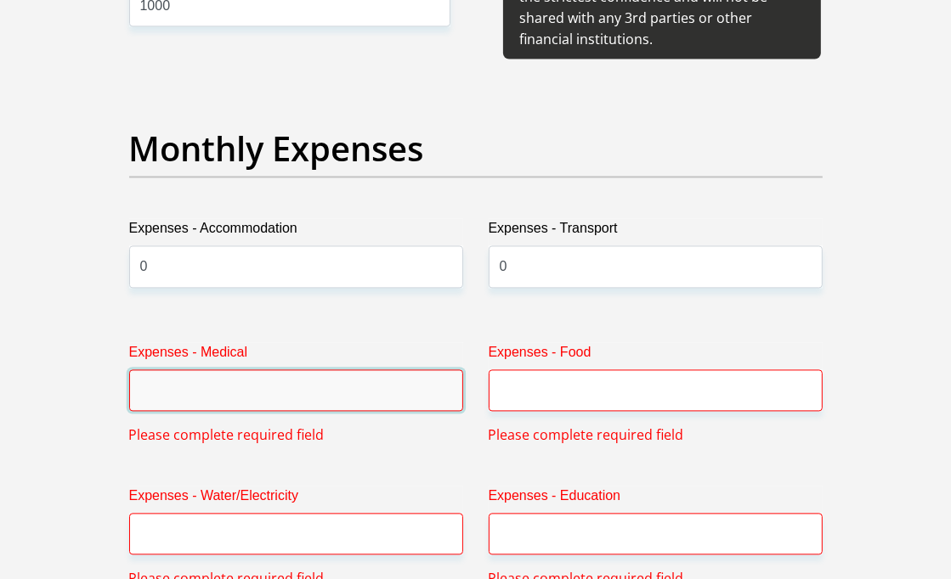
click at [353, 411] on input "Expenses - Medical" at bounding box center [296, 391] width 334 height 42
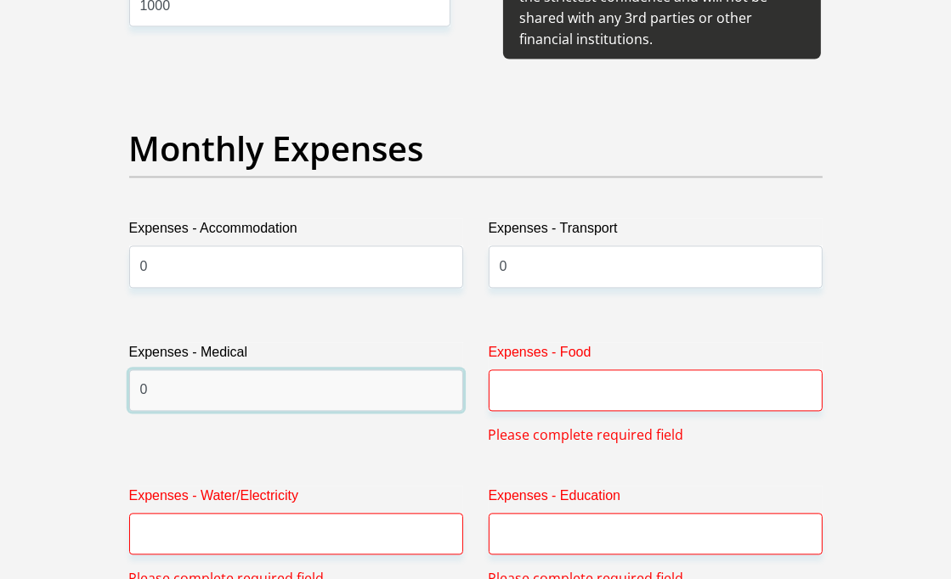
type input "0"
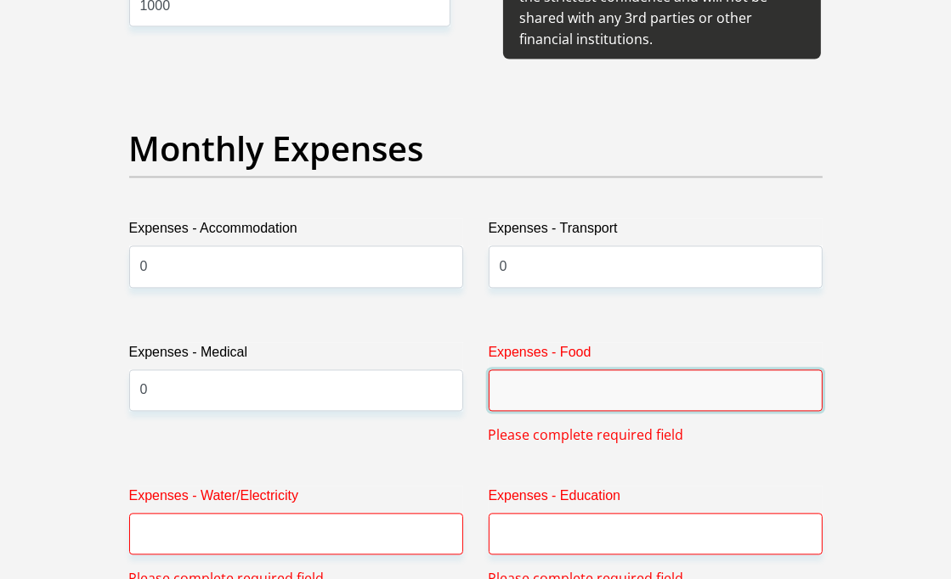
click at [545, 411] on input "Expenses - Food" at bounding box center [656, 391] width 334 height 42
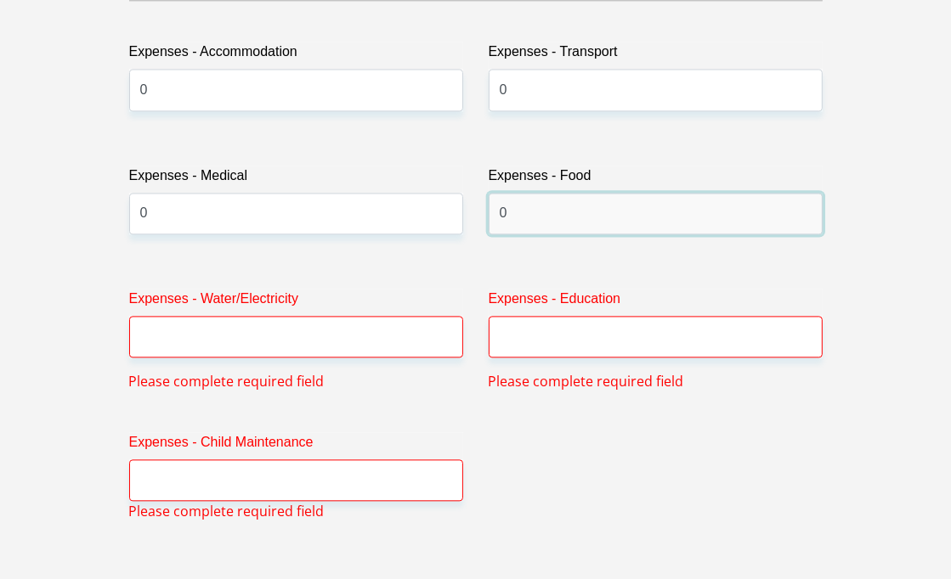
scroll to position [2589, 0]
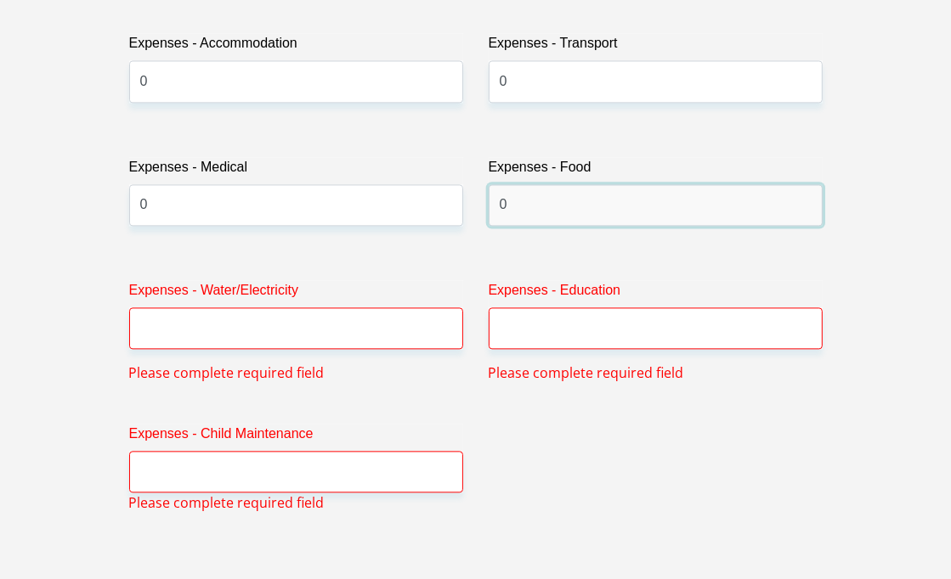
type input "0"
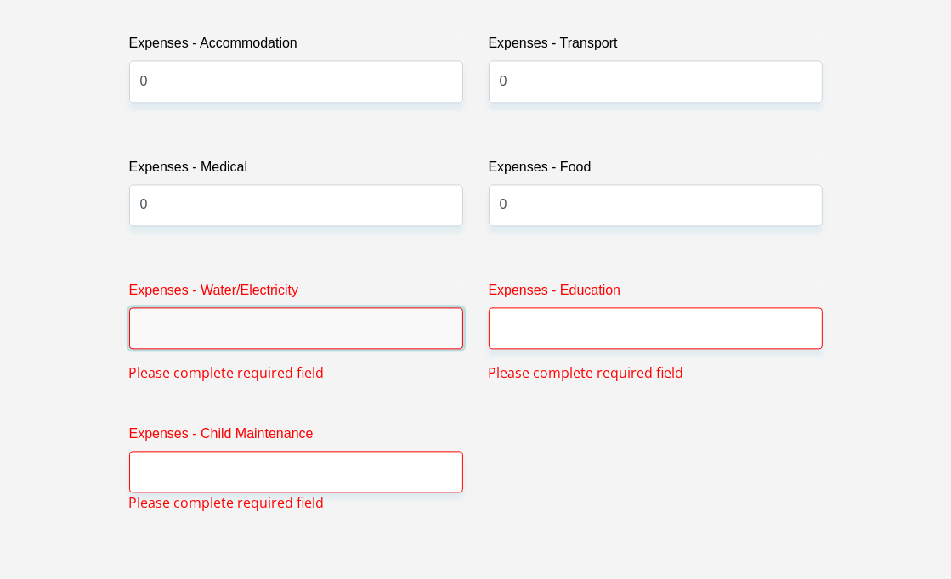
click at [403, 349] on input "Expenses - Water/Electricity" at bounding box center [296, 329] width 334 height 42
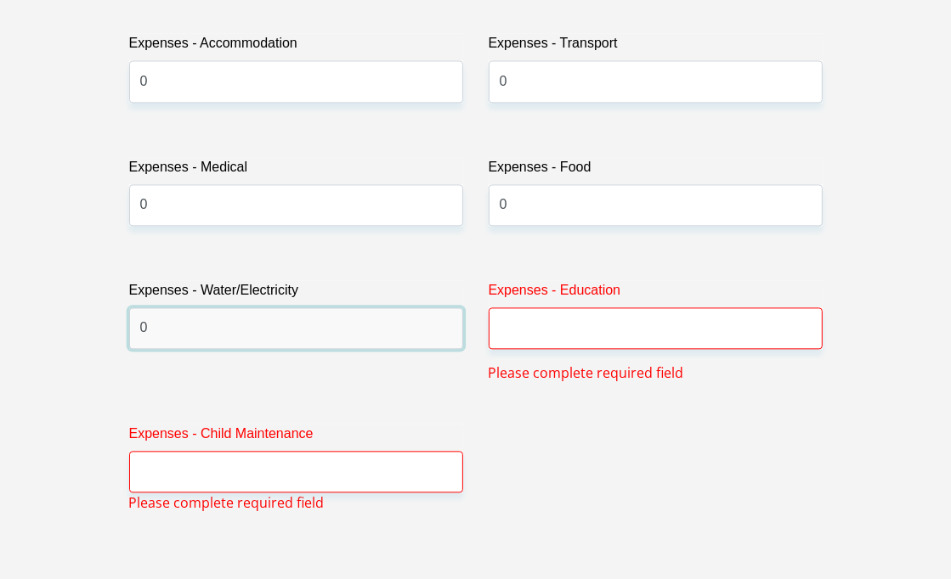
type input "0"
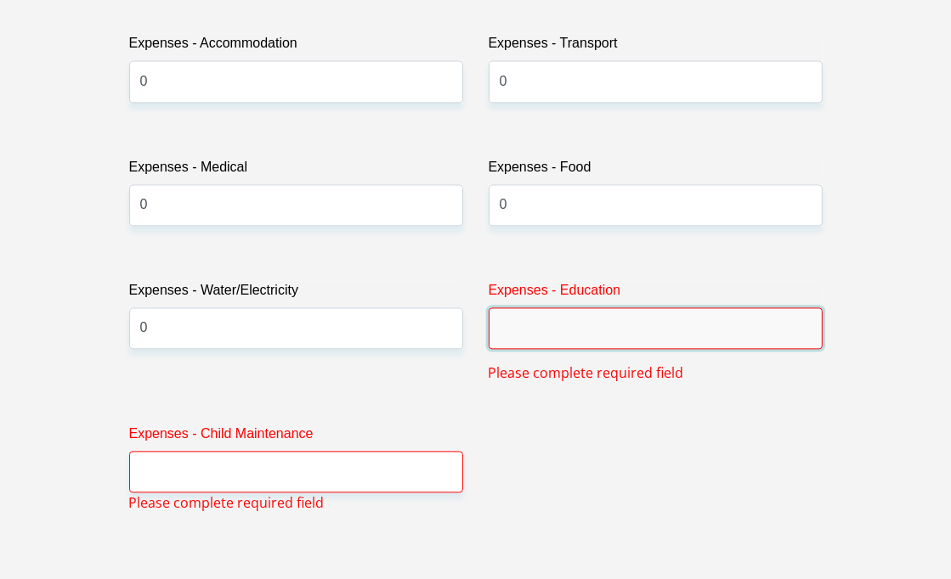
click at [575, 349] on input "Expenses - Education" at bounding box center [656, 329] width 334 height 42
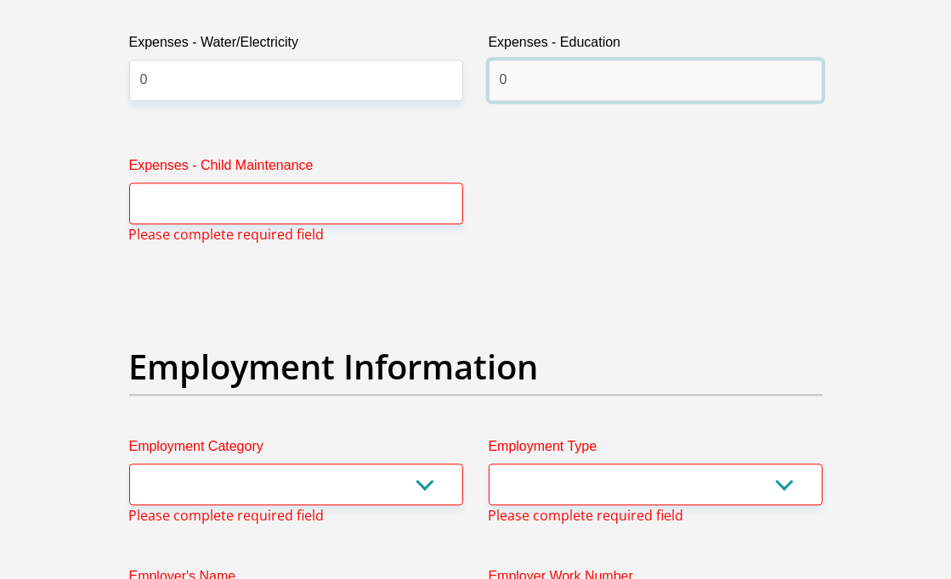
scroll to position [2846, 0]
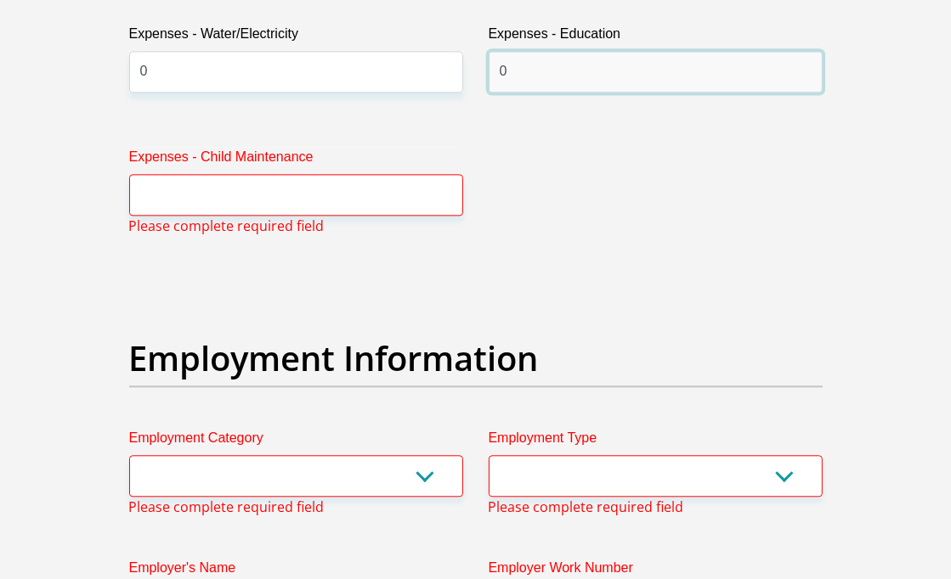
type input "0"
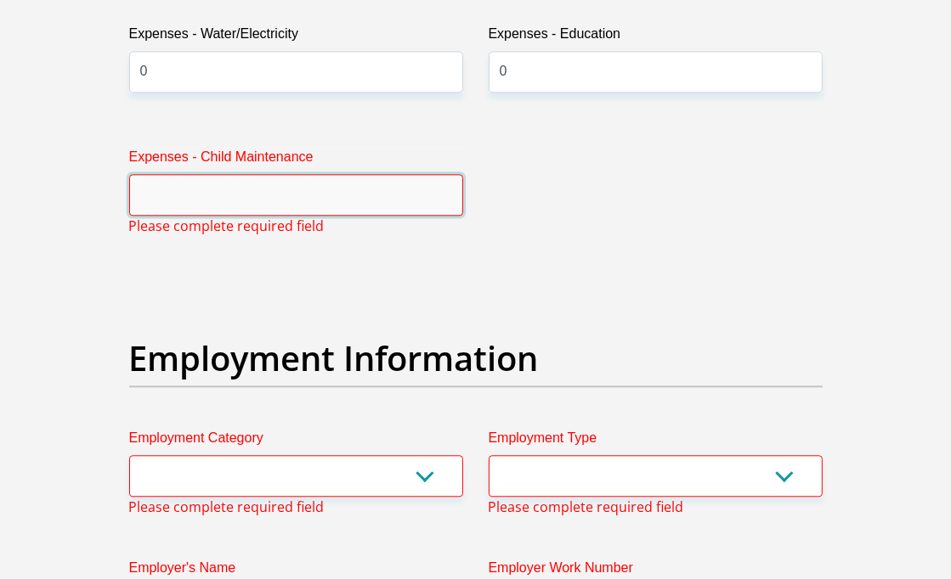
click at [283, 216] on input "Expenses - Child Maintenance" at bounding box center [296, 195] width 334 height 42
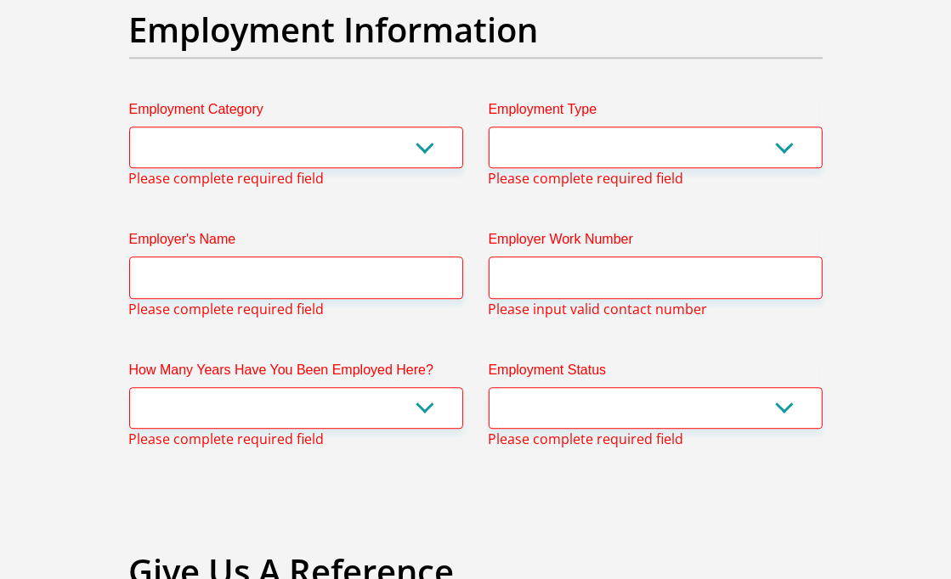
scroll to position [3031, 0]
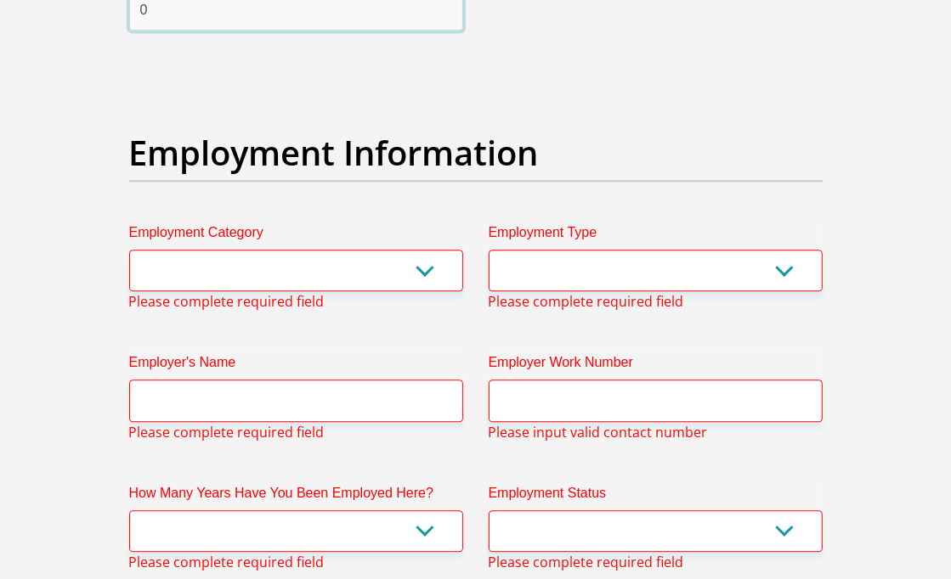
type input "0"
click at [302, 291] on select "AGRICULTURE ALCOHOL & TOBACCO CONSTRUCTION MATERIALS METALLURGY EQUIPMENT FOR R…" at bounding box center [296, 271] width 334 height 42
click at [617, 182] on div "Title Mr Ms Mrs Dr [PERSON_NAME] First Name Lusanda Surname Khwela ID Number 03…" at bounding box center [475, 212] width 719 height 5828
